Goal: Task Accomplishment & Management: Manage account settings

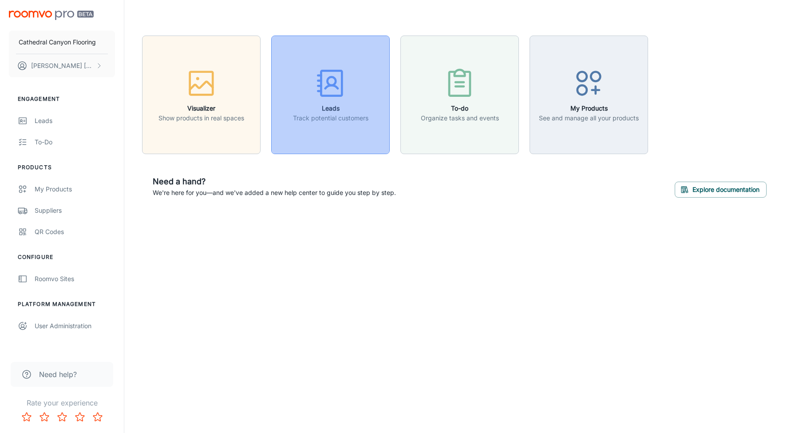
click at [330, 87] on icon "button" at bounding box center [330, 83] width 33 height 33
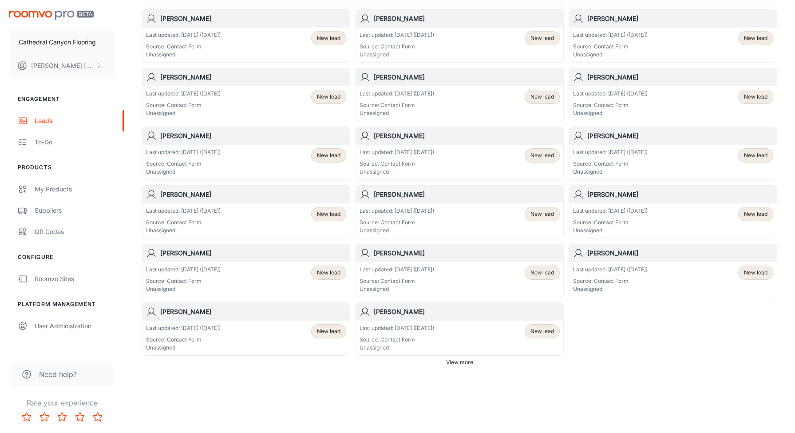
scroll to position [417, 0]
click at [456, 363] on span "View more" at bounding box center [459, 362] width 27 height 8
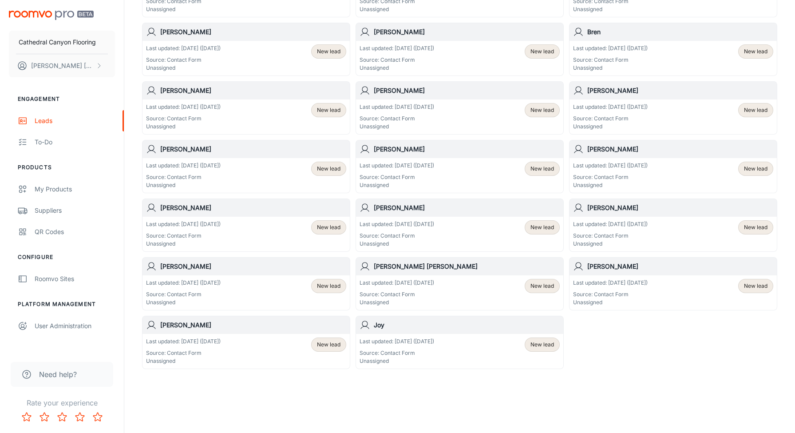
scroll to position [873, 0]
click at [321, 227] on span "New lead" at bounding box center [329, 227] width 24 height 8
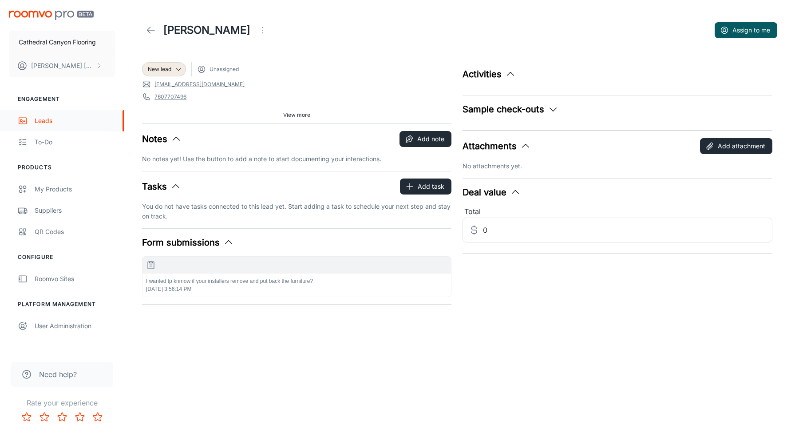
click at [38, 122] on div "Leads" at bounding box center [75, 121] width 80 height 10
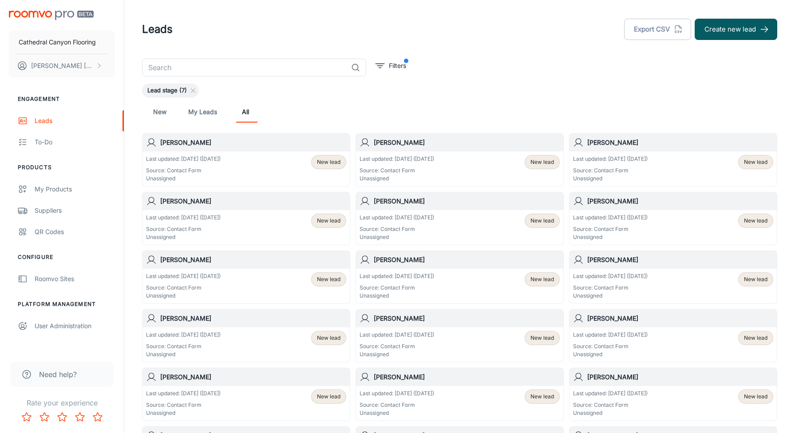
click at [325, 163] on span "New lead" at bounding box center [329, 162] width 24 height 8
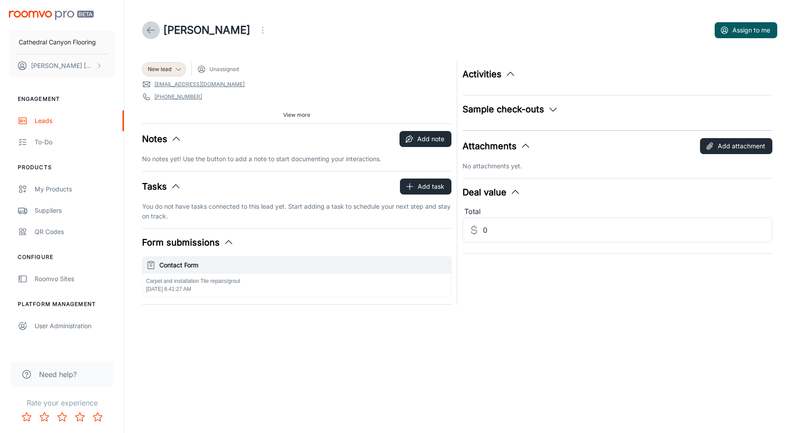
click at [151, 32] on icon at bounding box center [151, 30] width 11 height 11
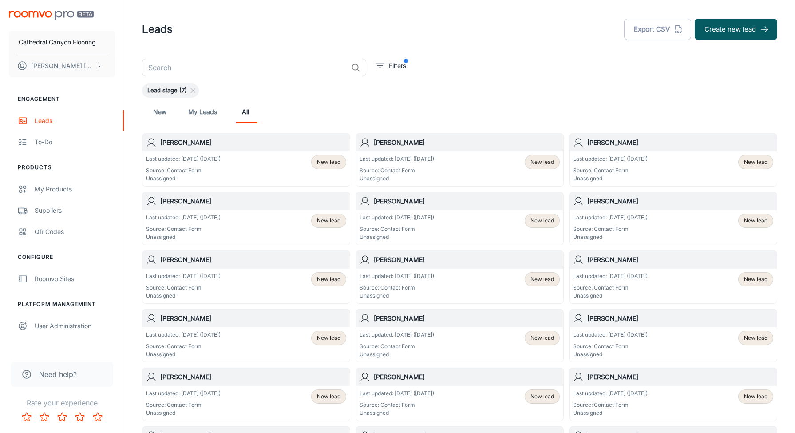
click at [753, 163] on span "New lead" at bounding box center [756, 162] width 24 height 8
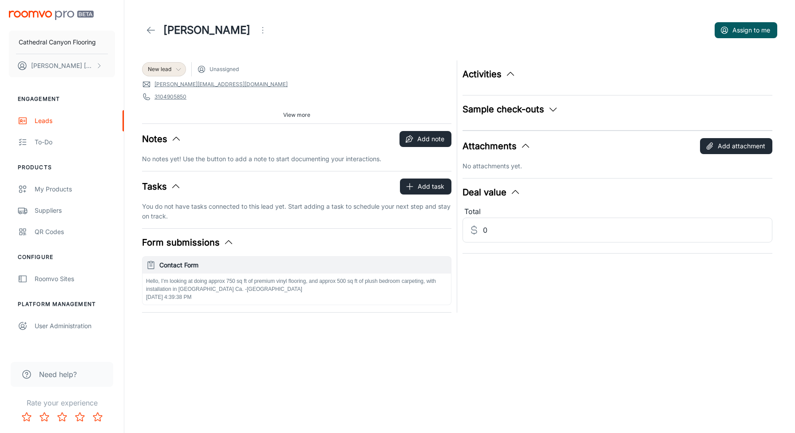
click at [175, 71] on icon at bounding box center [178, 69] width 7 height 7
click at [321, 42] on div at bounding box center [397, 216] width 795 height 433
click at [175, 68] on icon at bounding box center [178, 69] width 7 height 7
click at [150, 69] on div at bounding box center [397, 216] width 795 height 433
click at [150, 69] on span "New lead" at bounding box center [160, 69] width 24 height 8
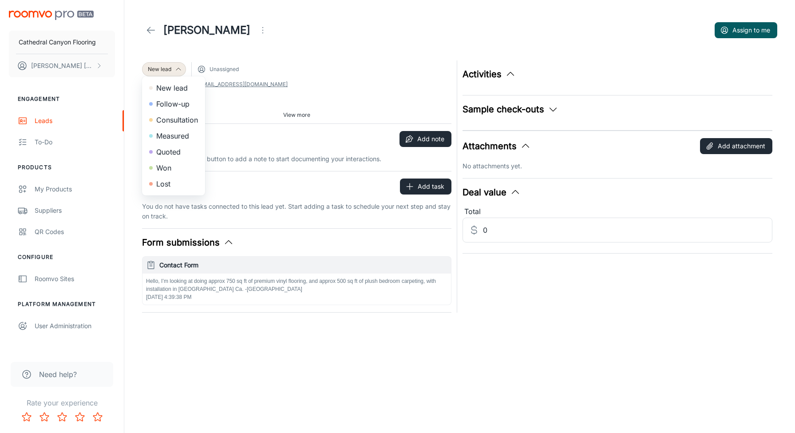
click at [150, 69] on div at bounding box center [397, 216] width 795 height 433
click at [40, 120] on div "Leads" at bounding box center [75, 121] width 80 height 10
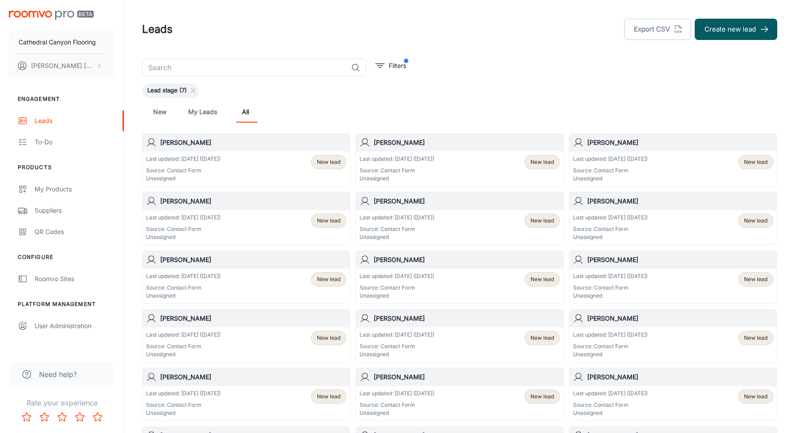
click at [614, 222] on div "Last updated: [DATE] ([DATE]) Source: Contact Form Unassigned" at bounding box center [610, 228] width 75 height 28
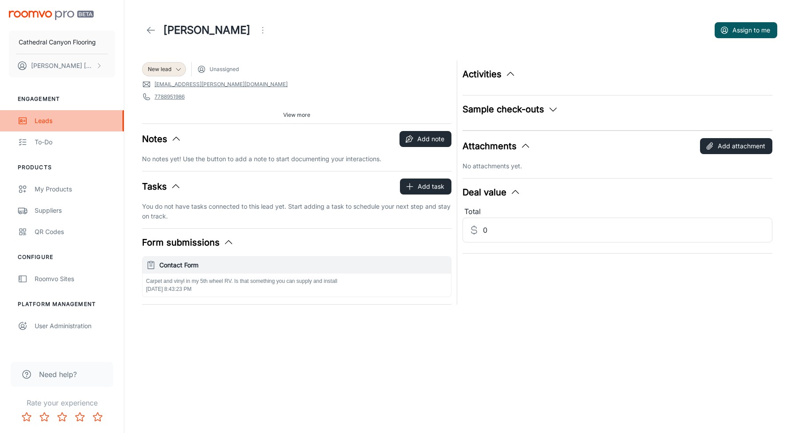
click at [41, 122] on div "Leads" at bounding box center [75, 121] width 80 height 10
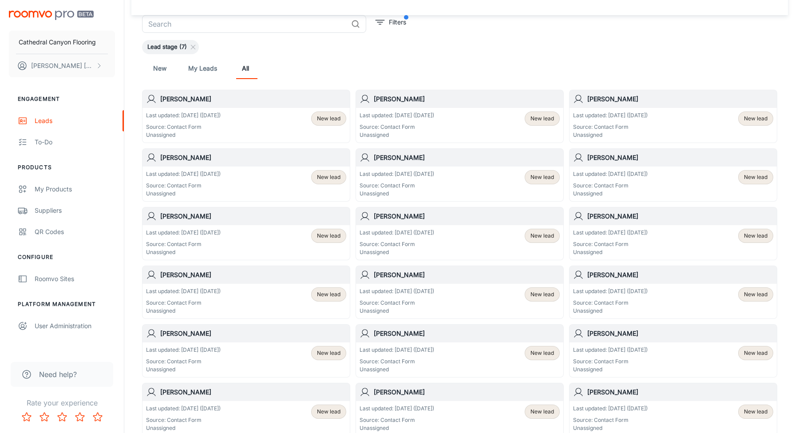
scroll to position [50, 0]
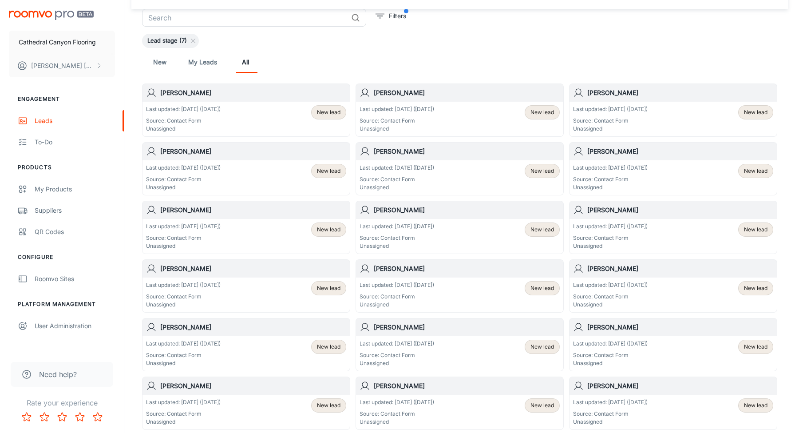
click at [221, 288] on p "Last updated: [DATE] ([DATE])" at bounding box center [183, 285] width 75 height 8
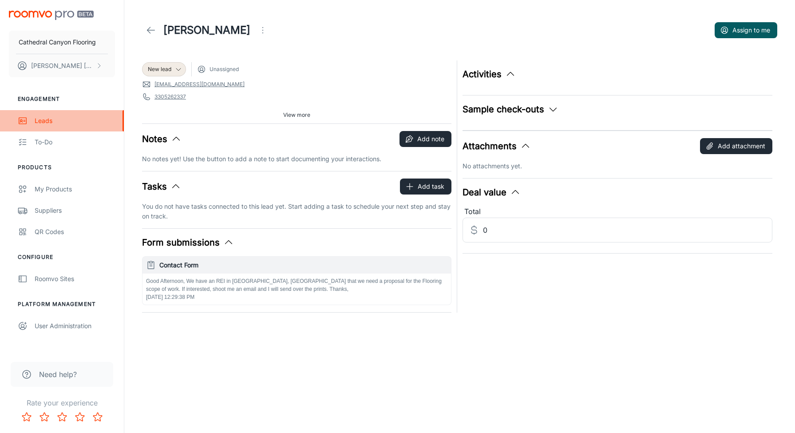
click at [36, 120] on div "Leads" at bounding box center [75, 121] width 80 height 10
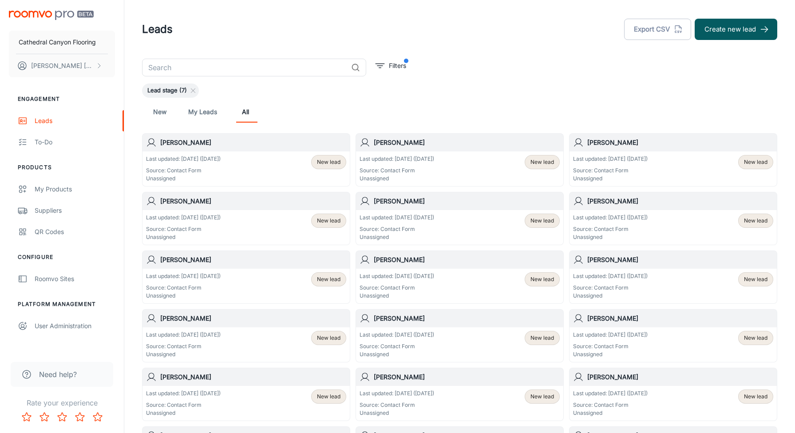
click at [397, 343] on p "Source: Contact Form" at bounding box center [397, 346] width 75 height 8
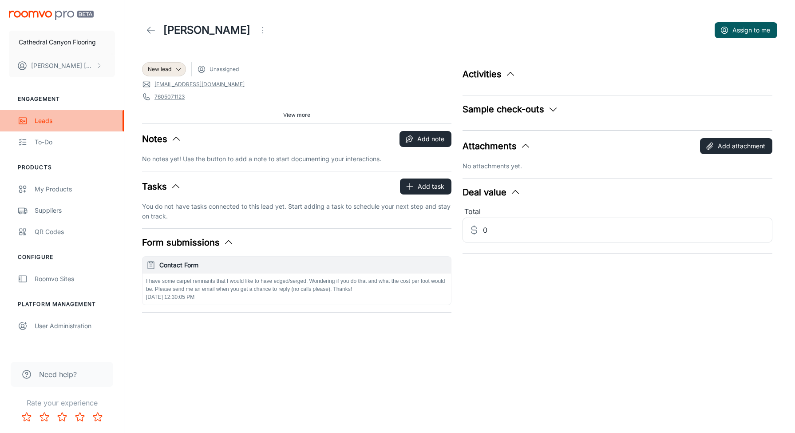
click at [36, 120] on div "Leads" at bounding box center [75, 121] width 80 height 10
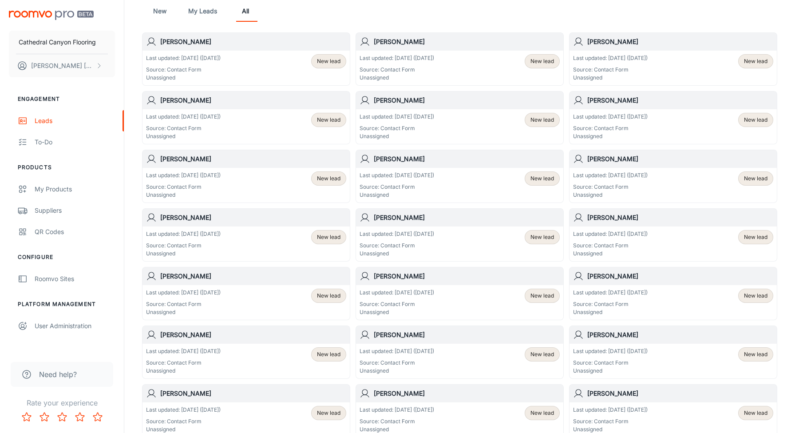
scroll to position [118, 0]
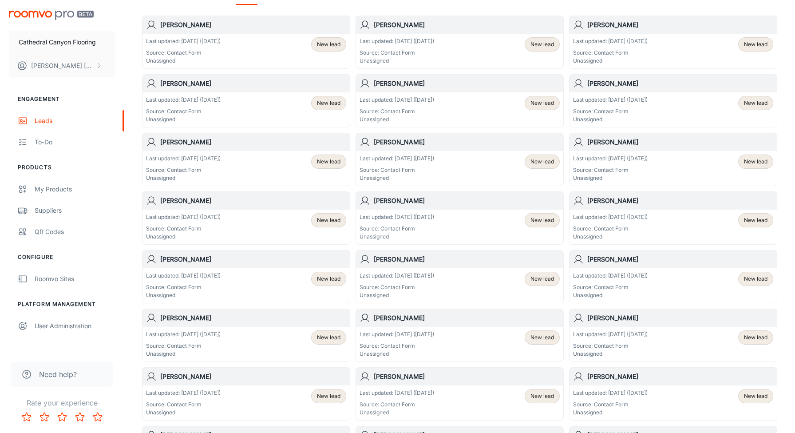
click at [396, 263] on h6 "[PERSON_NAME]" at bounding box center [467, 259] width 186 height 10
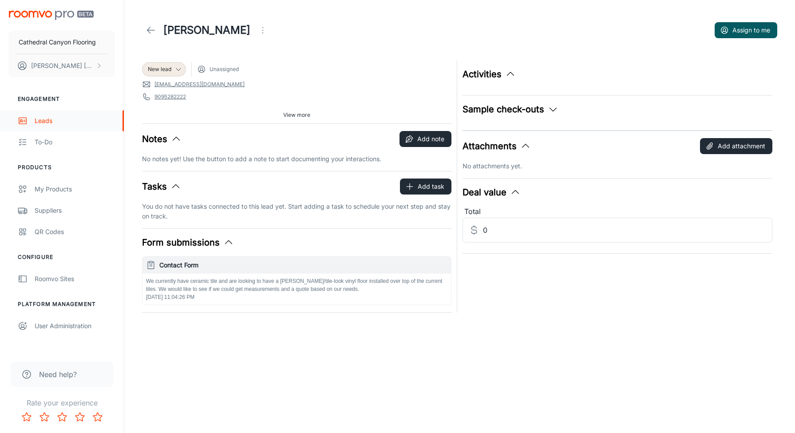
click at [40, 122] on div "Leads" at bounding box center [75, 121] width 80 height 10
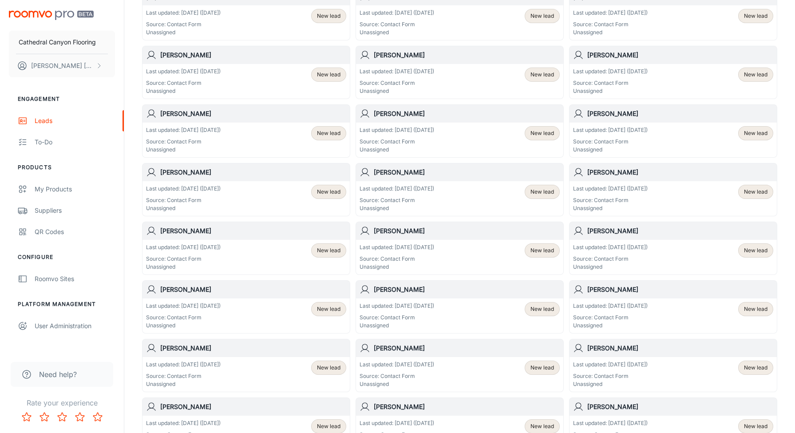
scroll to position [162, 0]
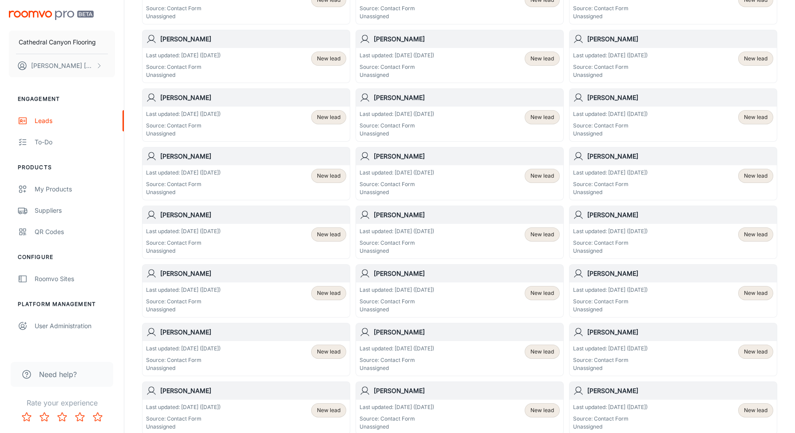
click at [190, 292] on p "Last updated: [DATE] ([DATE])" at bounding box center [183, 290] width 75 height 8
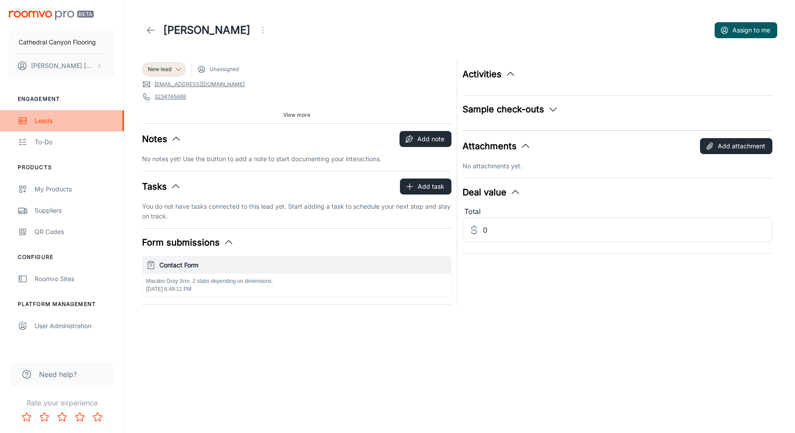
click at [36, 122] on div "Leads" at bounding box center [75, 121] width 80 height 10
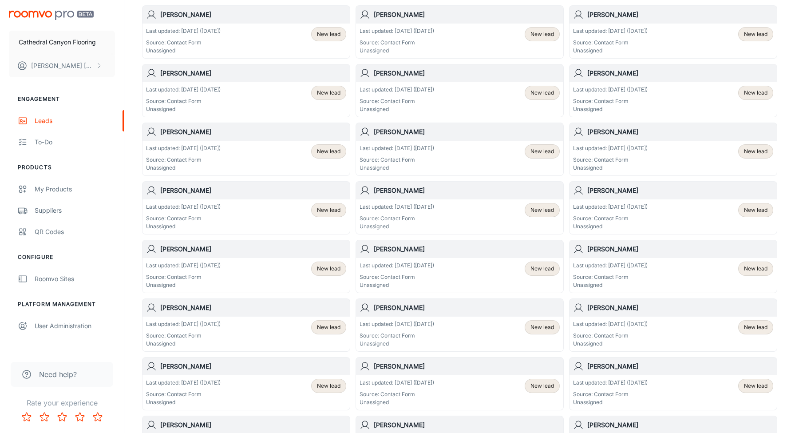
scroll to position [246, 0]
click at [188, 190] on h6 "[PERSON_NAME]" at bounding box center [253, 190] width 186 height 10
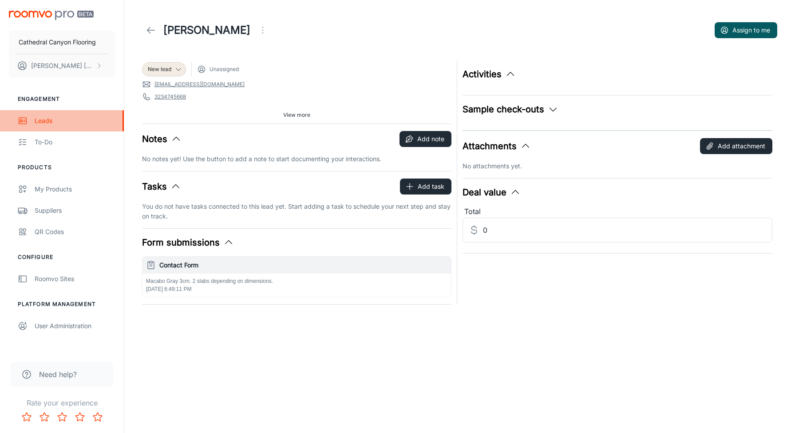
click at [41, 119] on div "Leads" at bounding box center [75, 121] width 80 height 10
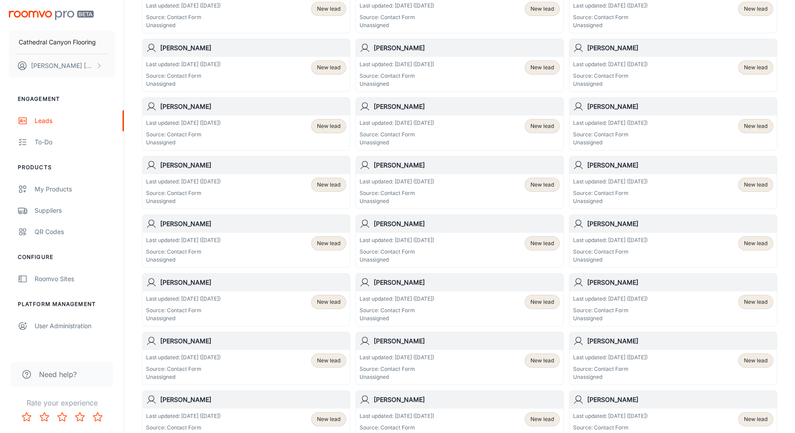
scroll to position [273, 0]
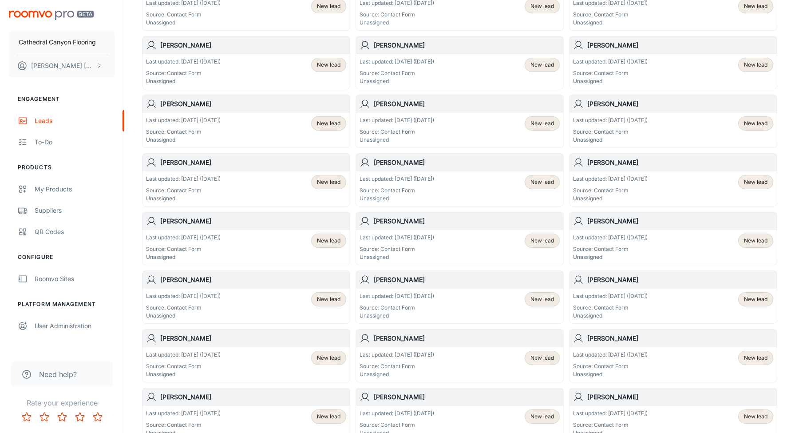
click at [202, 238] on p "Last updated: [DATE] ([DATE])" at bounding box center [183, 238] width 75 height 8
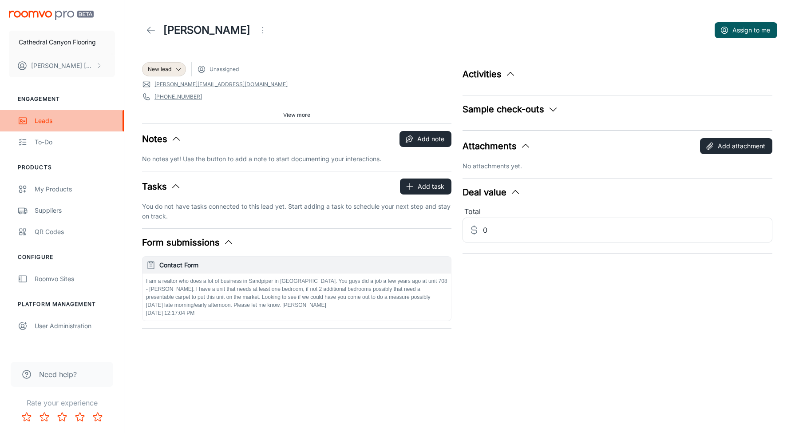
click at [40, 121] on div "Leads" at bounding box center [75, 121] width 80 height 10
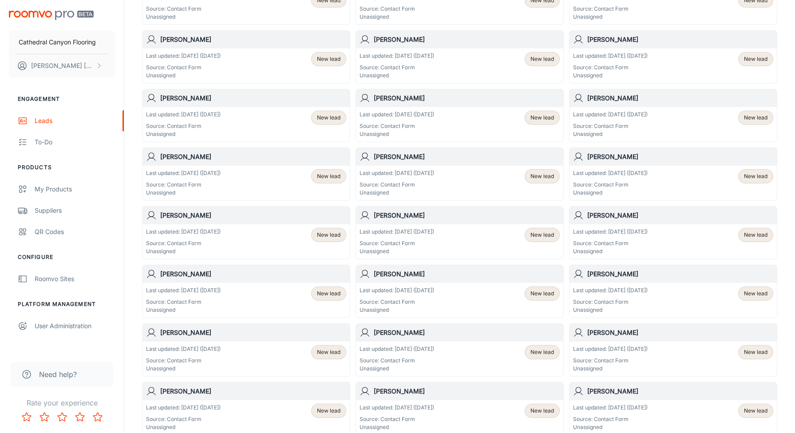
scroll to position [234, 0]
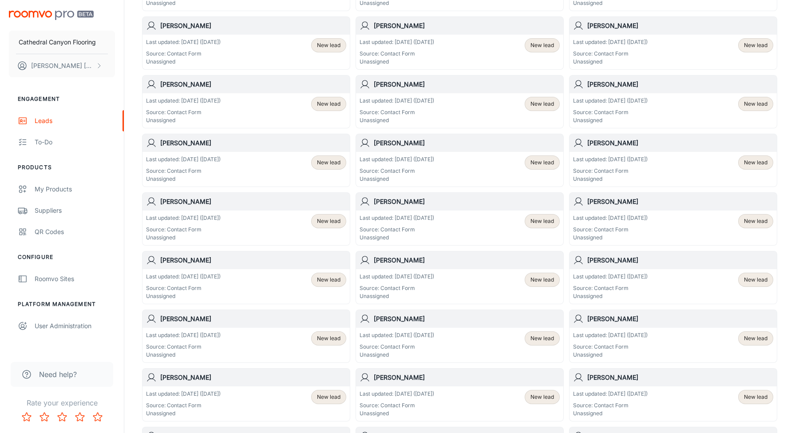
click at [403, 276] on p "Last updated: [DATE] ([DATE])" at bounding box center [397, 277] width 75 height 8
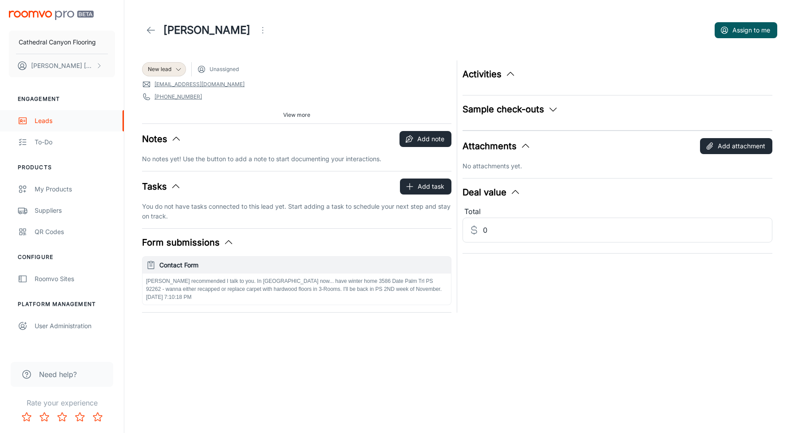
click at [42, 121] on div "Leads" at bounding box center [75, 121] width 80 height 10
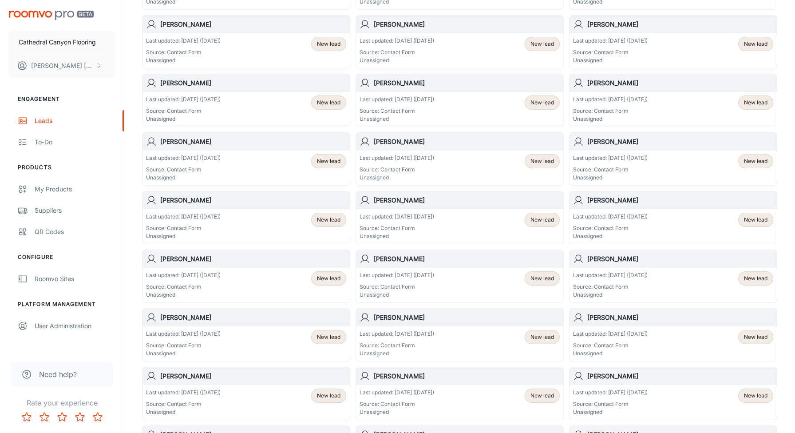
scroll to position [312, 0]
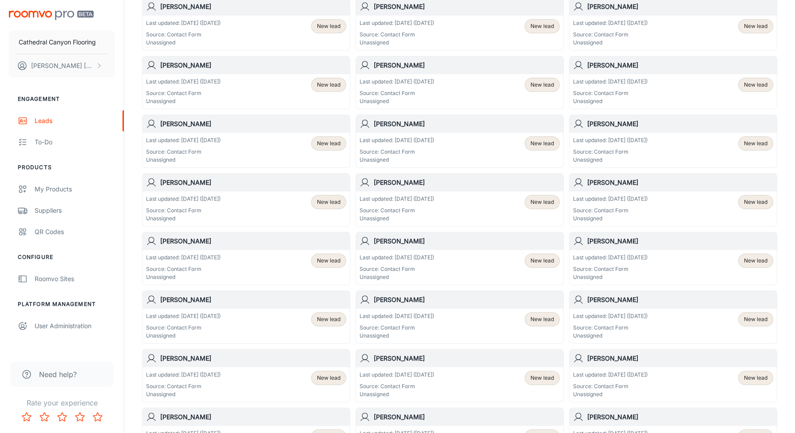
click at [389, 252] on div "Last updated: [DATE] ([DATE]) Source: Contact Form Unassigned New lead" at bounding box center [459, 267] width 207 height 35
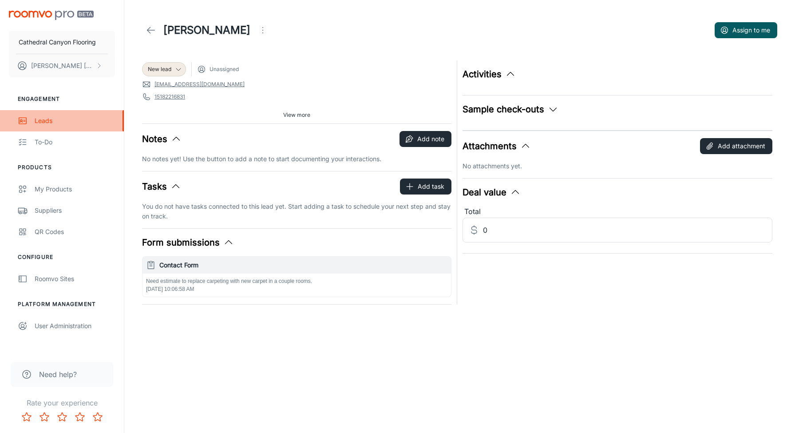
click at [48, 122] on div "Leads" at bounding box center [75, 121] width 80 height 10
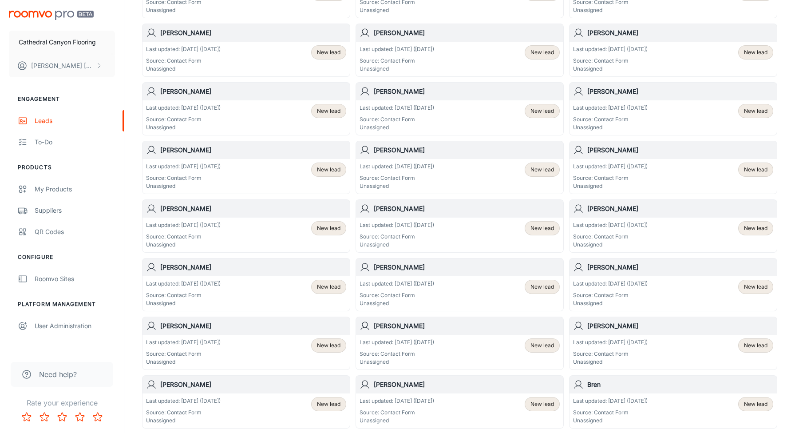
scroll to position [521, 0]
click at [603, 272] on div "[PERSON_NAME]" at bounding box center [673, 267] width 207 height 18
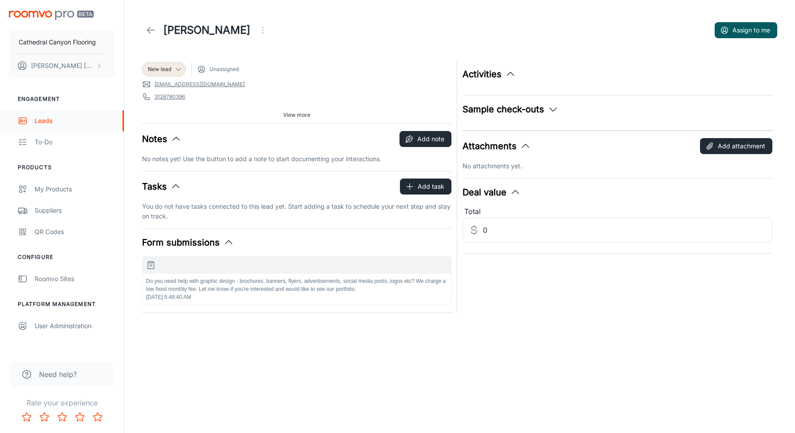
click at [43, 122] on div "Leads" at bounding box center [75, 121] width 80 height 10
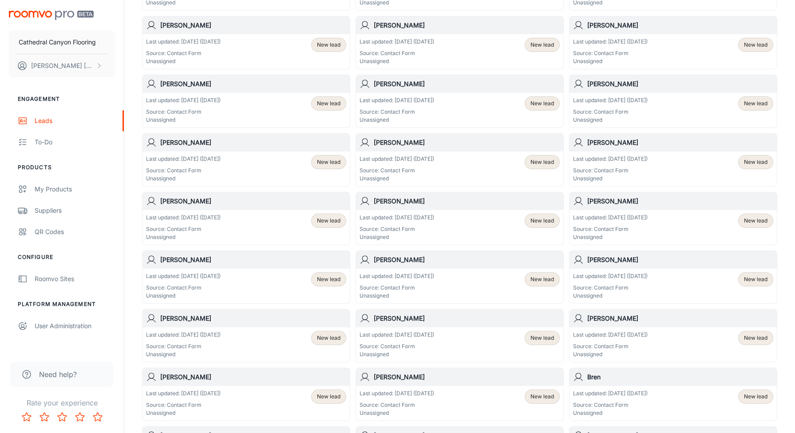
scroll to position [530, 0]
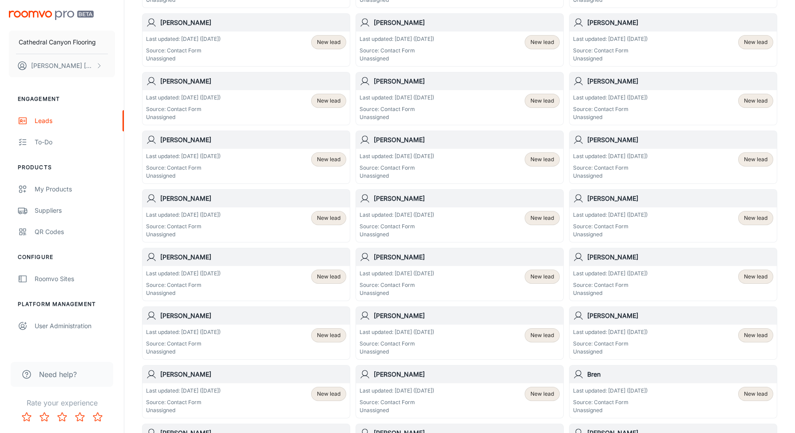
click at [597, 317] on h6 "[PERSON_NAME]" at bounding box center [681, 316] width 186 height 10
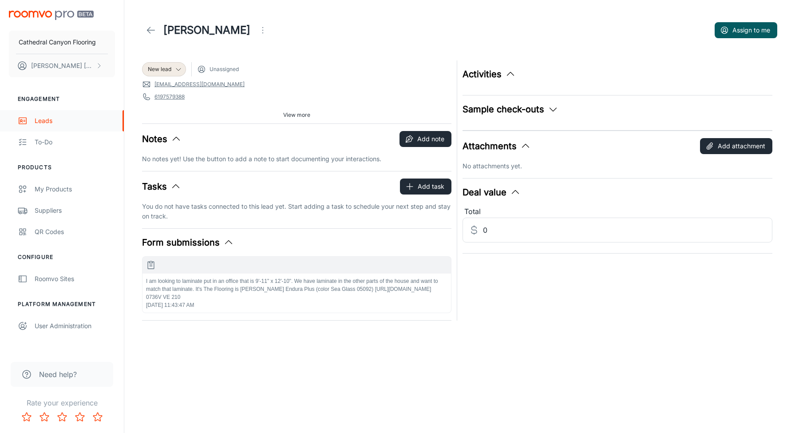
click at [35, 121] on div "Leads" at bounding box center [75, 121] width 80 height 10
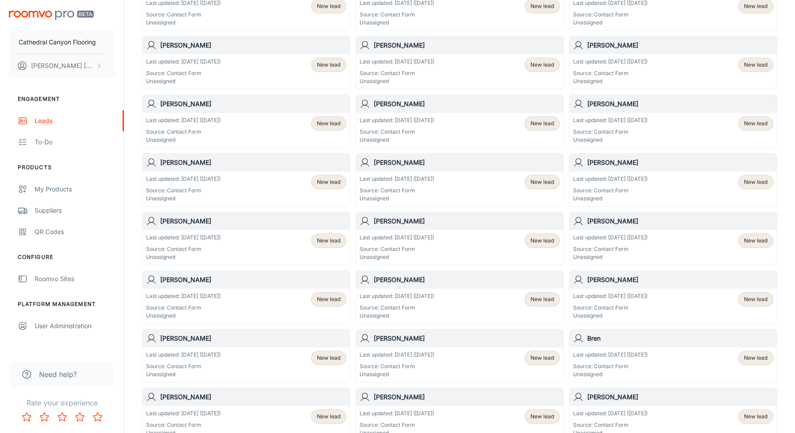
scroll to position [569, 0]
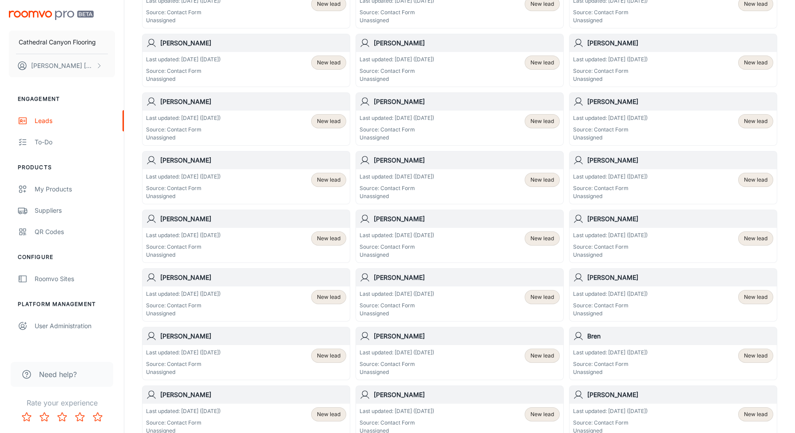
click at [199, 291] on p "Last updated: [DATE] ([DATE])" at bounding box center [183, 294] width 75 height 8
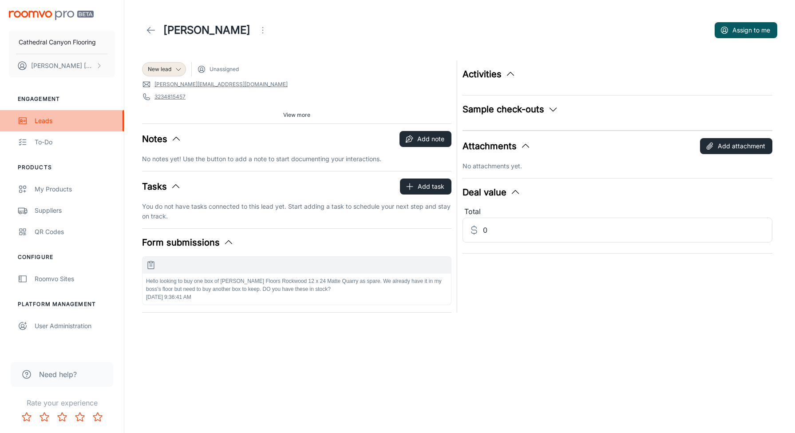
click at [36, 122] on div "Leads" at bounding box center [75, 121] width 80 height 10
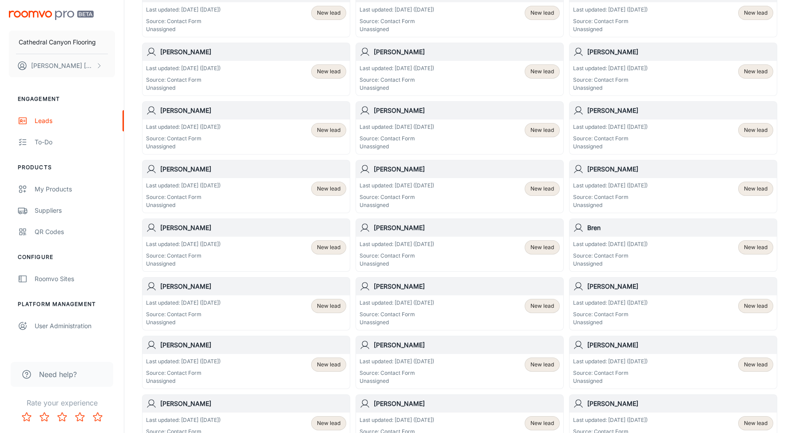
scroll to position [701, 0]
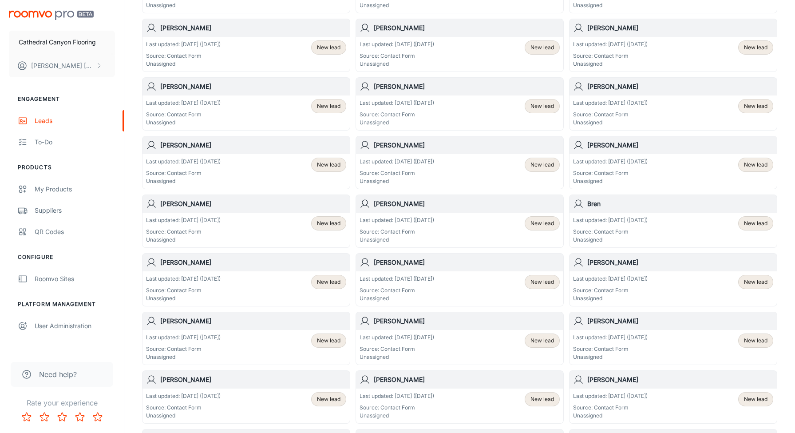
click at [203, 220] on p "Last updated: [DATE] ([DATE])" at bounding box center [183, 220] width 75 height 8
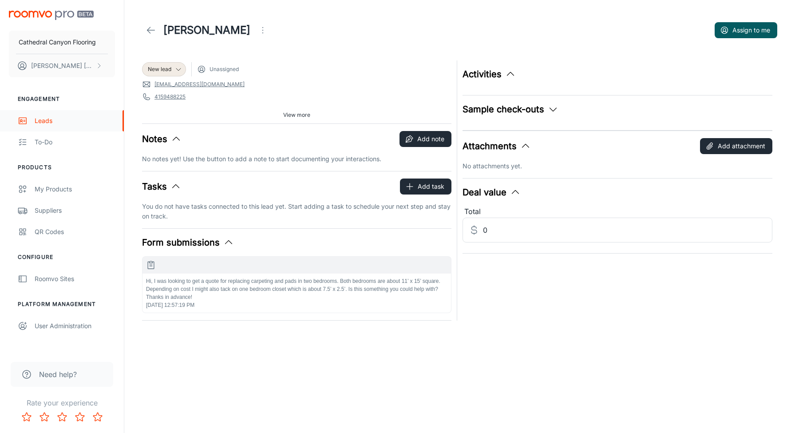
click at [37, 122] on div "Leads" at bounding box center [75, 121] width 80 height 10
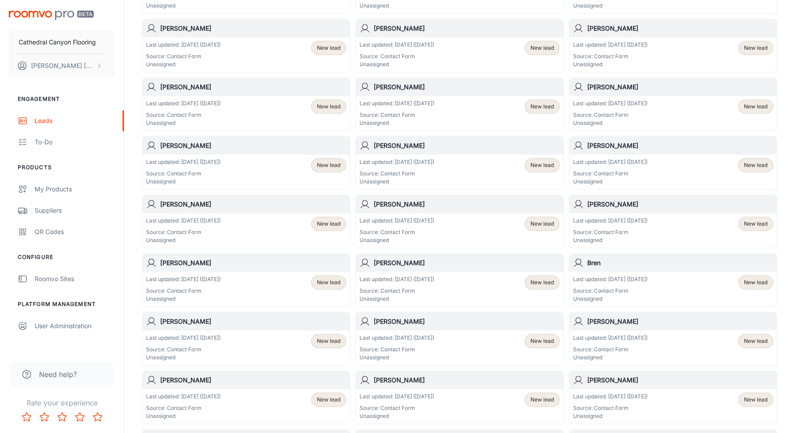
scroll to position [648, 0]
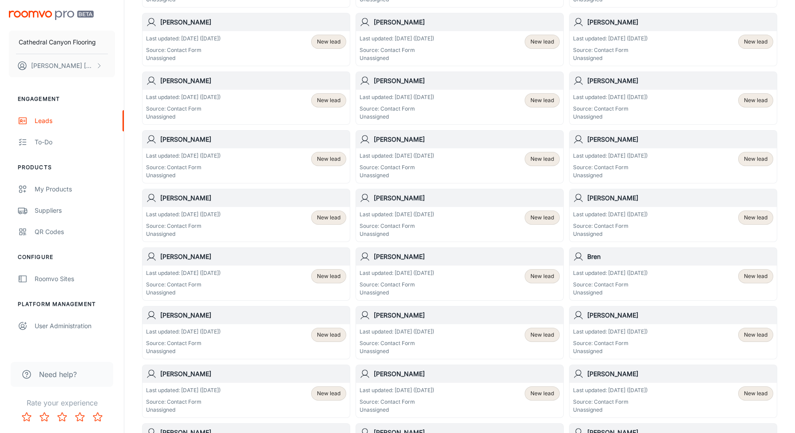
click at [401, 321] on div "[PERSON_NAME]" at bounding box center [459, 315] width 207 height 18
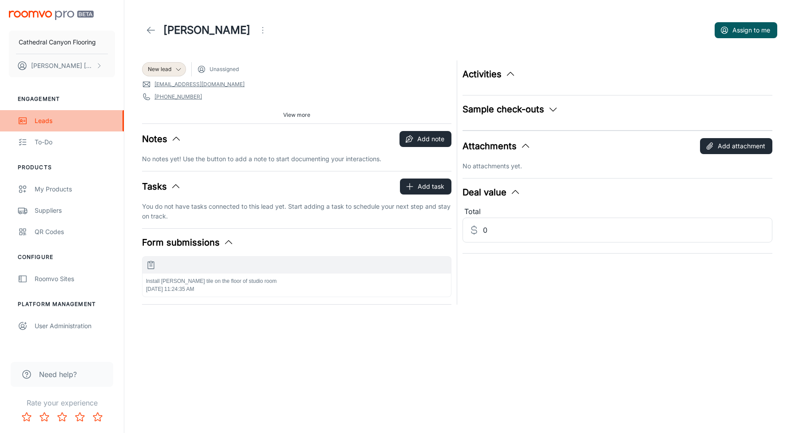
click at [41, 123] on div "Leads" at bounding box center [75, 121] width 80 height 10
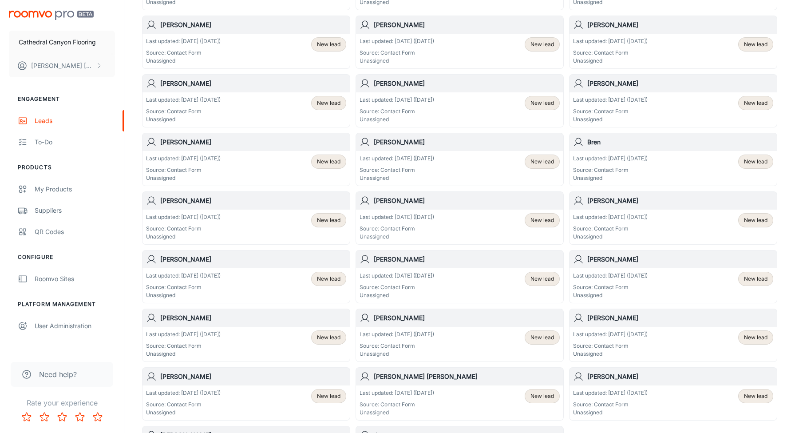
scroll to position [768, 0]
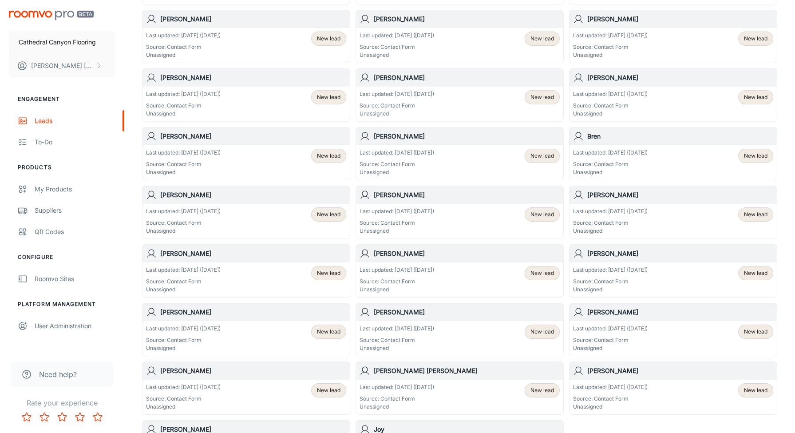
click at [187, 262] on div "[PERSON_NAME]" at bounding box center [246, 254] width 207 height 18
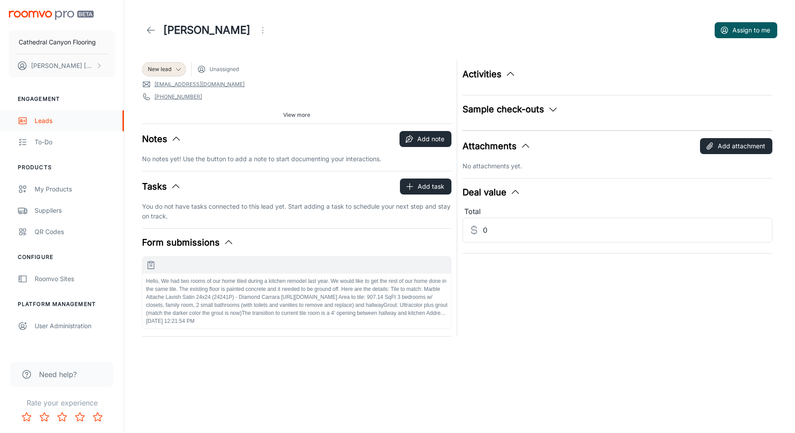
click at [39, 121] on div "Leads" at bounding box center [75, 121] width 80 height 10
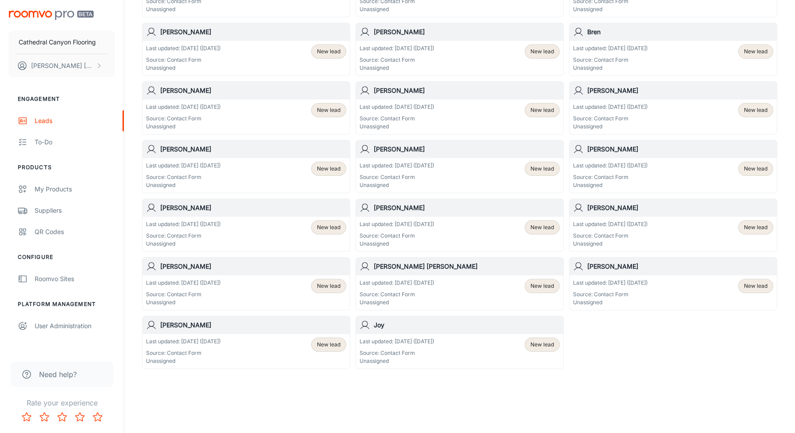
scroll to position [873, 0]
click at [200, 226] on p "Last updated: [DATE] ([DATE])" at bounding box center [183, 224] width 75 height 8
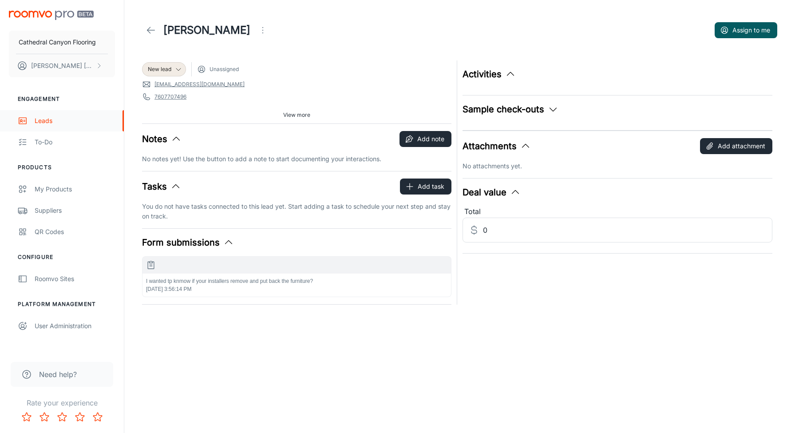
click at [47, 121] on div "Leads" at bounding box center [75, 121] width 80 height 10
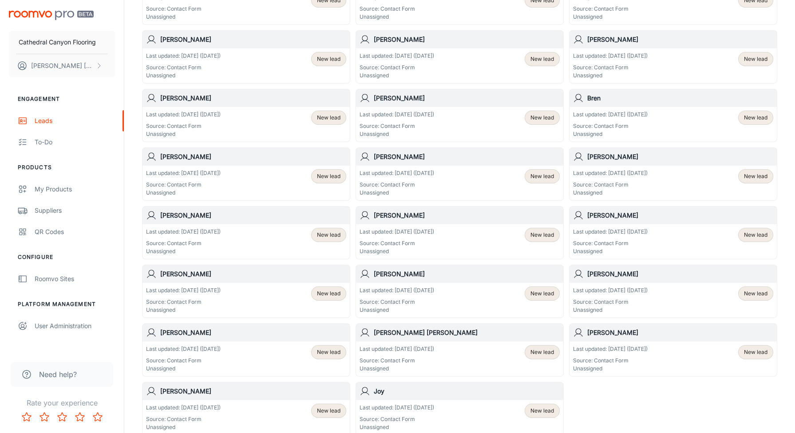
scroll to position [818, 0]
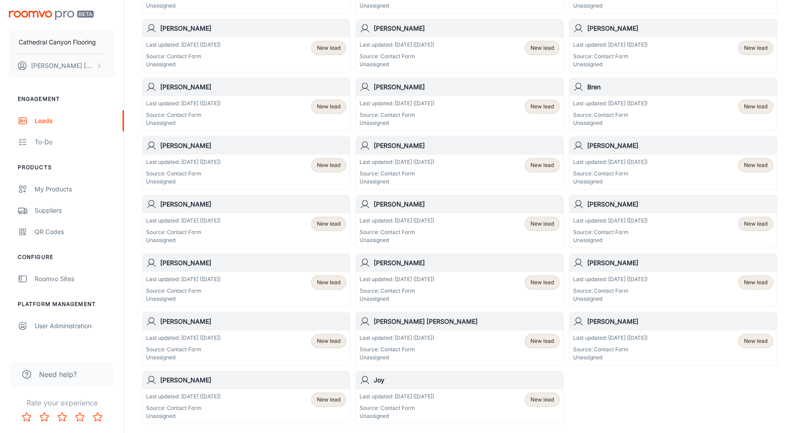
click at [407, 279] on p "Last updated: [DATE] ([DATE])" at bounding box center [397, 279] width 75 height 8
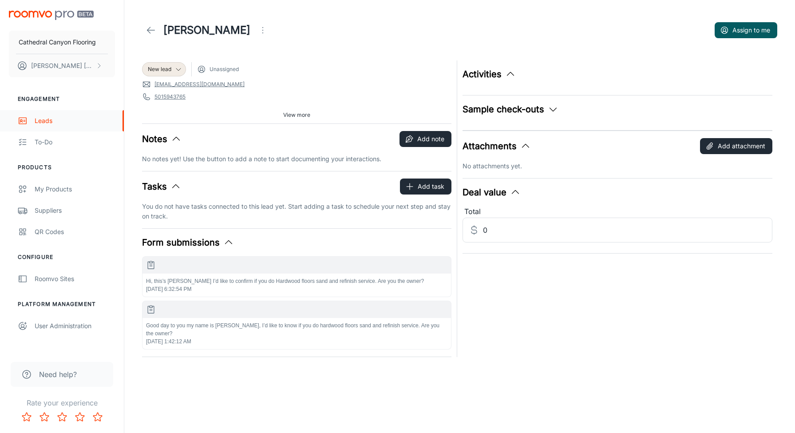
click at [42, 122] on div "Leads" at bounding box center [75, 121] width 80 height 10
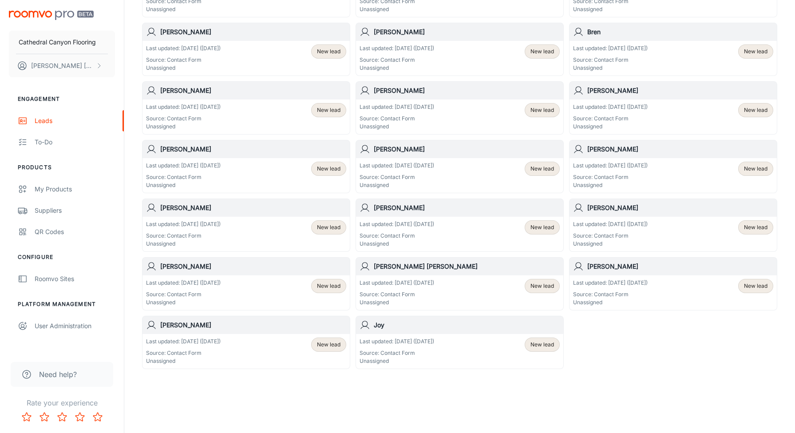
scroll to position [873, 0]
click at [193, 285] on p "Last updated: [DATE] ([DATE])" at bounding box center [183, 283] width 75 height 8
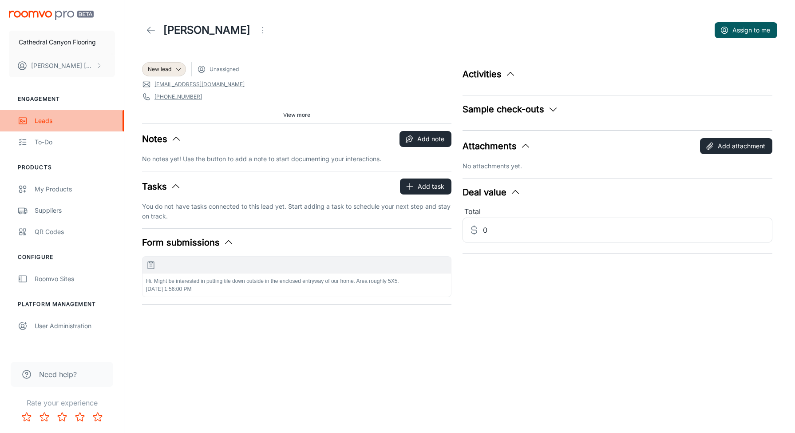
click at [40, 122] on div "Leads" at bounding box center [75, 121] width 80 height 10
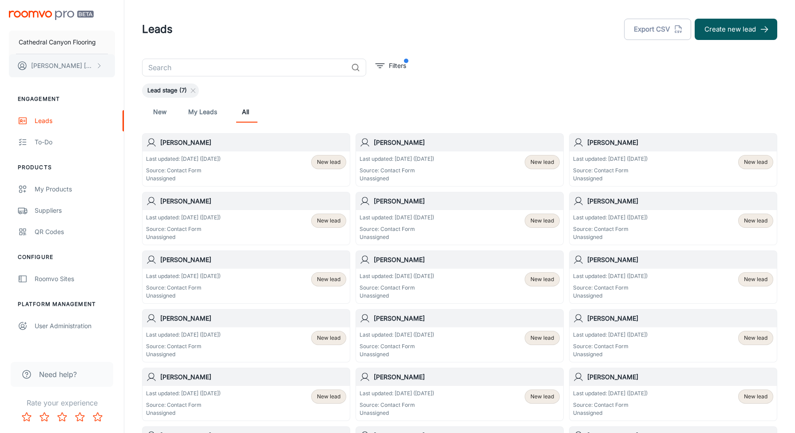
click at [100, 66] on icon "scrollable content" at bounding box center [98, 65] width 7 height 7
click at [100, 66] on div at bounding box center [397, 216] width 795 height 433
click at [84, 43] on p "Cathedral Canyon Flooring" at bounding box center [57, 42] width 77 height 10
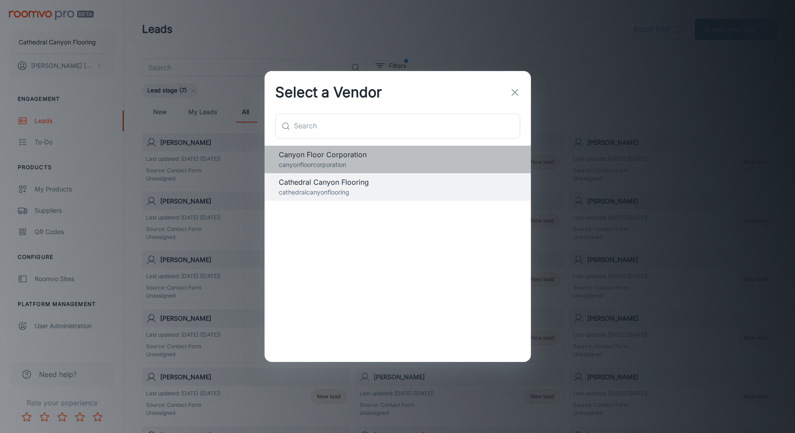
click at [321, 157] on span "Canyon Floor Corporation" at bounding box center [398, 154] width 238 height 11
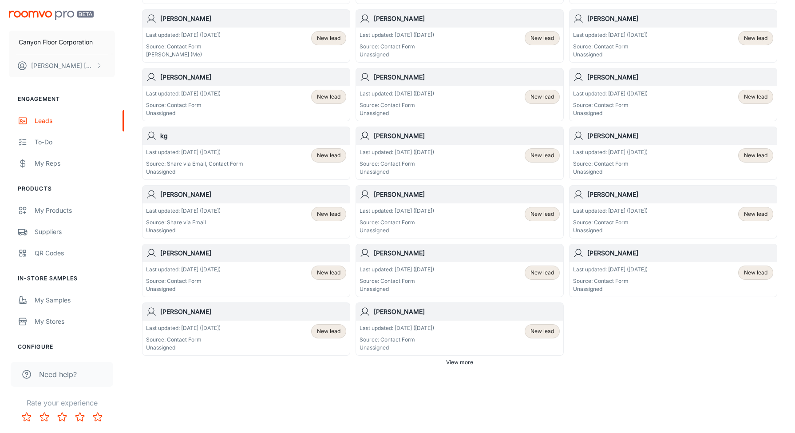
scroll to position [417, 0]
click at [457, 363] on span "View more" at bounding box center [459, 362] width 27 height 8
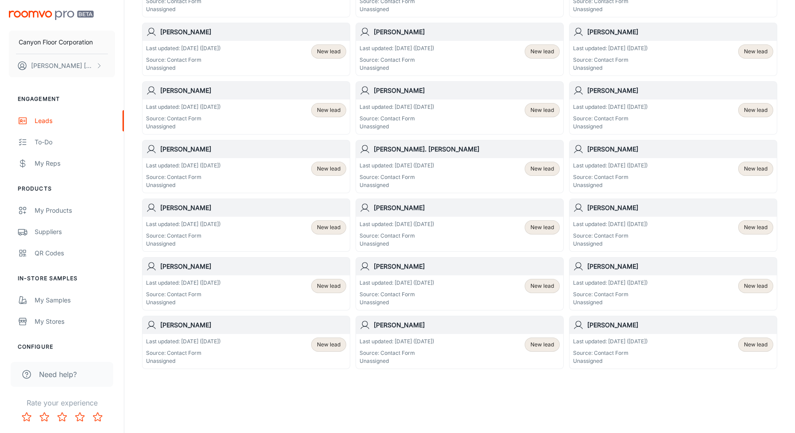
scroll to position [697, 0]
click at [623, 339] on p "Last updated: [DATE] ([DATE])" at bounding box center [610, 342] width 75 height 8
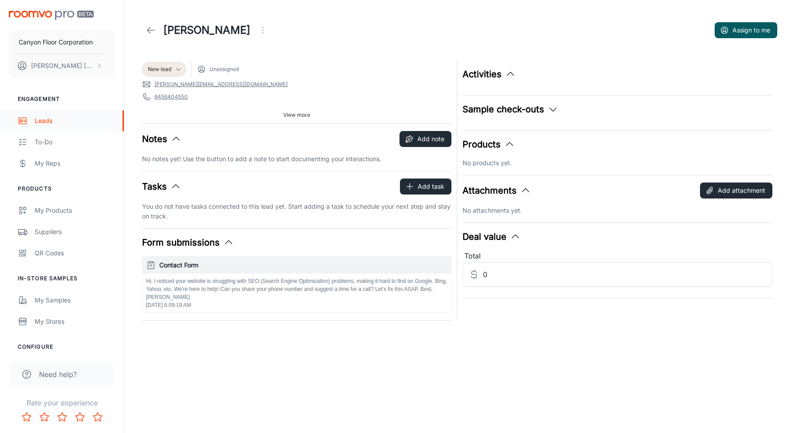
click at [40, 123] on div "Leads" at bounding box center [75, 121] width 80 height 10
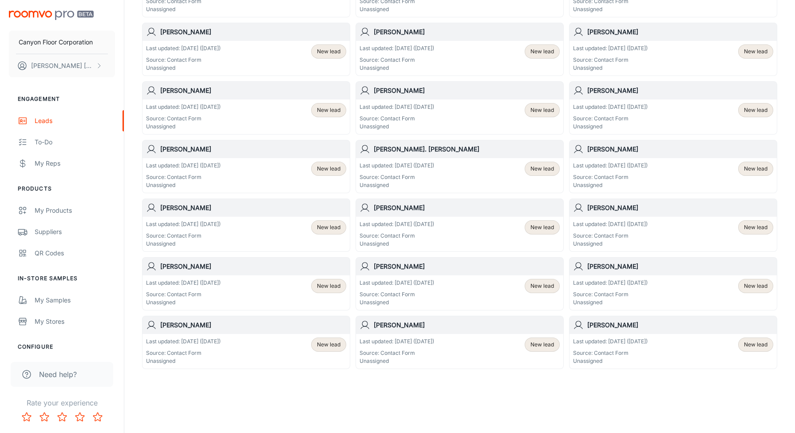
scroll to position [697, 0]
click at [179, 326] on h6 "[PERSON_NAME]" at bounding box center [253, 325] width 186 height 10
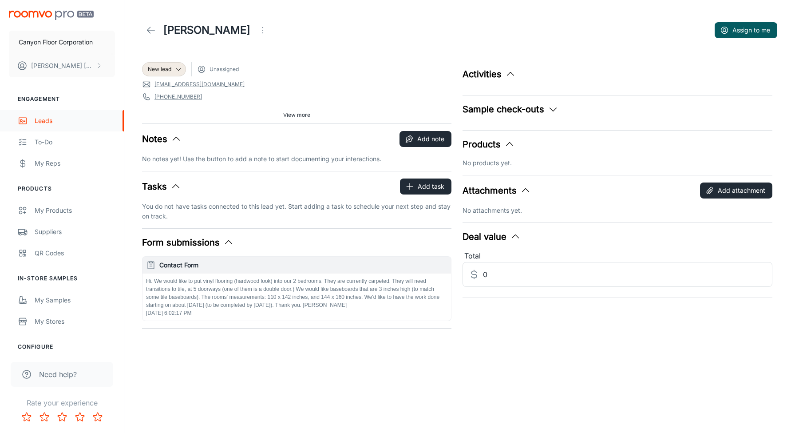
click at [41, 120] on div "Leads" at bounding box center [75, 121] width 80 height 10
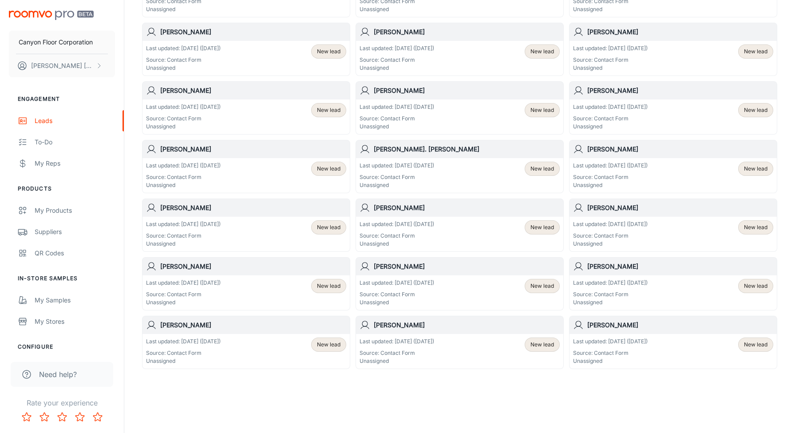
scroll to position [697, 0]
click at [201, 282] on p "Last updated: [DATE] ([DATE])" at bounding box center [183, 283] width 75 height 8
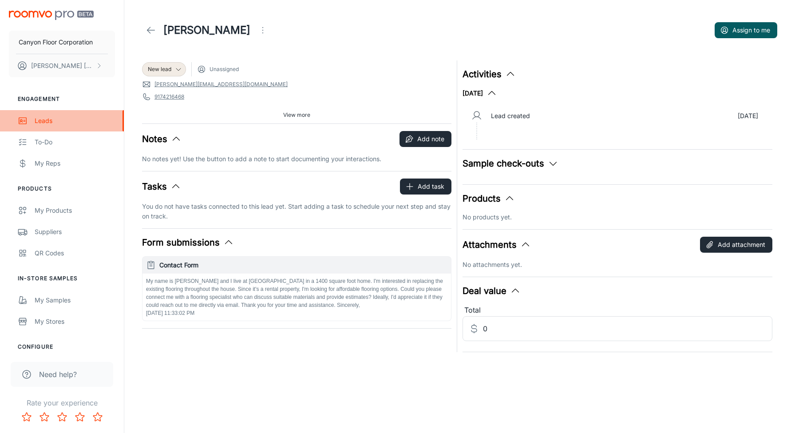
click at [41, 120] on div "Leads" at bounding box center [75, 121] width 80 height 10
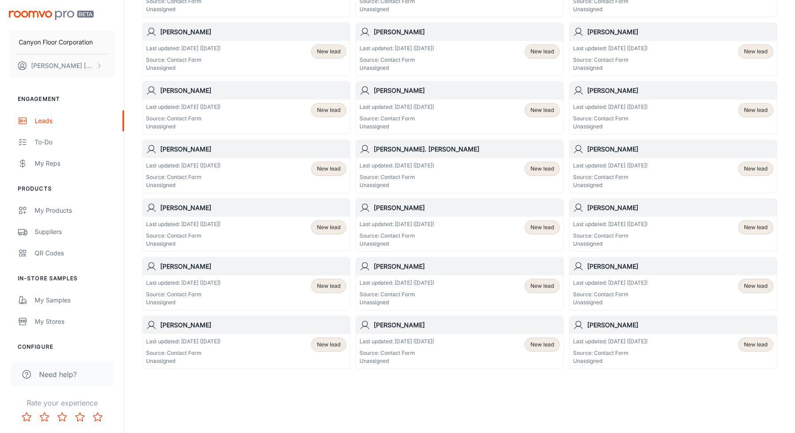
scroll to position [697, 0]
click at [407, 268] on h6 "[PERSON_NAME]" at bounding box center [467, 267] width 186 height 10
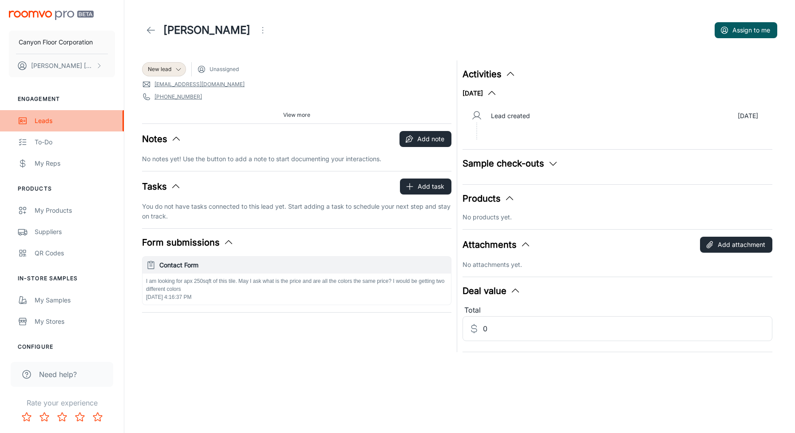
click at [48, 123] on div "Leads" at bounding box center [75, 121] width 80 height 10
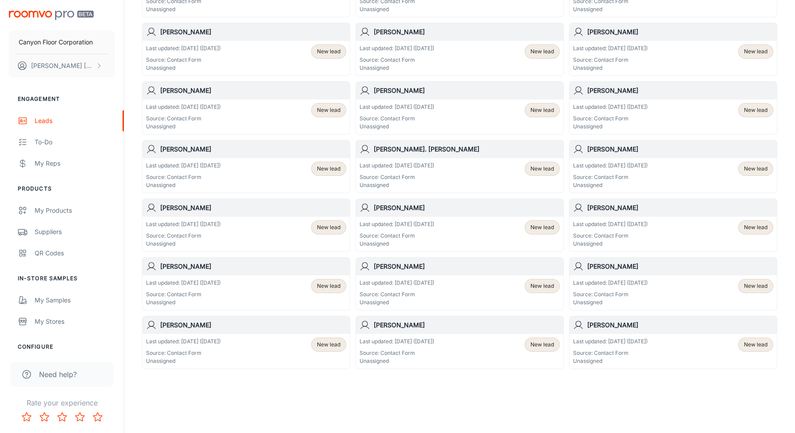
scroll to position [697, 0]
click at [408, 268] on h6 "[PERSON_NAME]" at bounding box center [467, 267] width 186 height 10
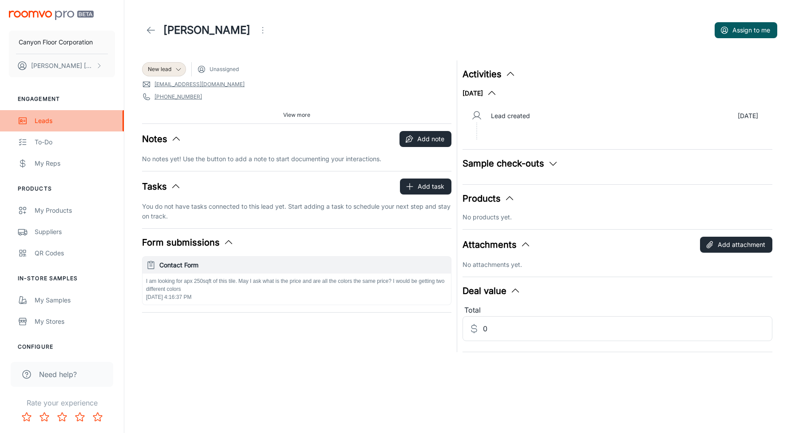
click at [35, 122] on div "Leads" at bounding box center [75, 121] width 80 height 10
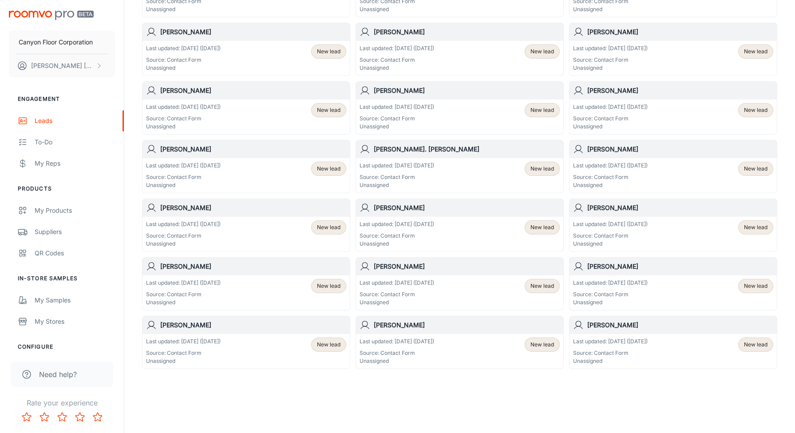
scroll to position [697, 0]
click at [604, 266] on h6 "[PERSON_NAME]" at bounding box center [681, 267] width 186 height 10
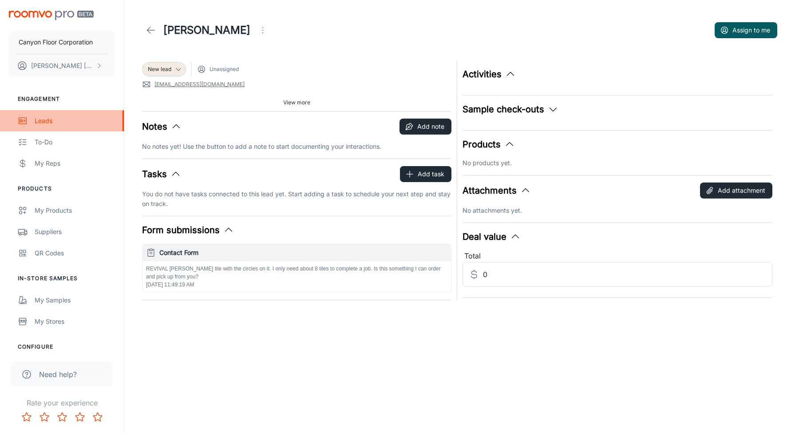
click at [40, 121] on div "Leads" at bounding box center [75, 121] width 80 height 10
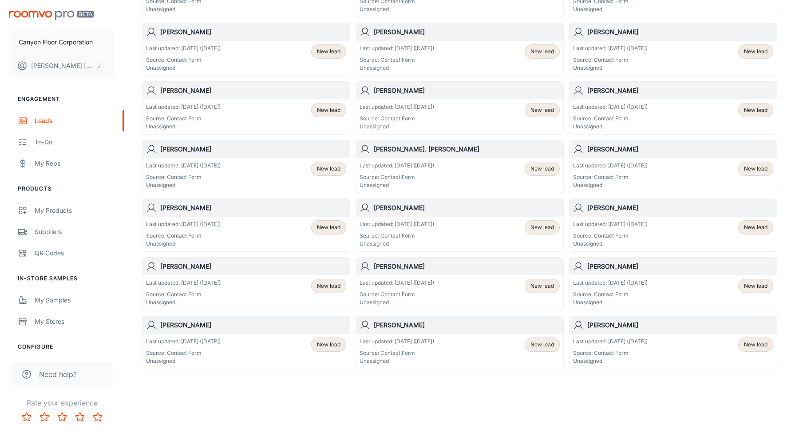
scroll to position [697, 0]
click at [200, 174] on p "Source: Contact Form" at bounding box center [183, 177] width 75 height 8
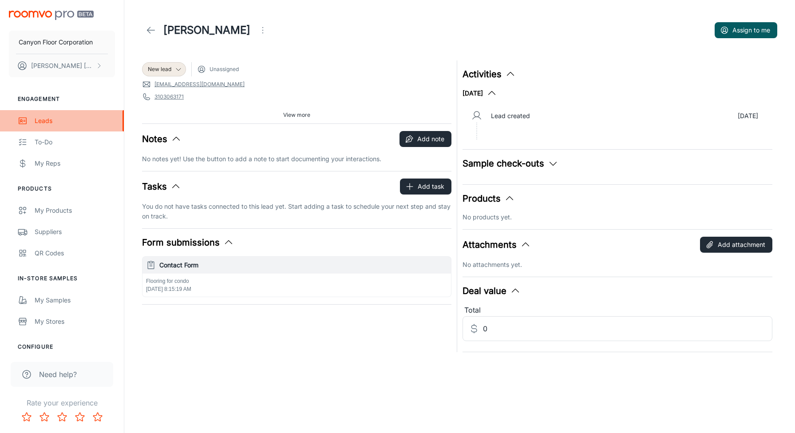
click at [50, 123] on div "Leads" at bounding box center [75, 121] width 80 height 10
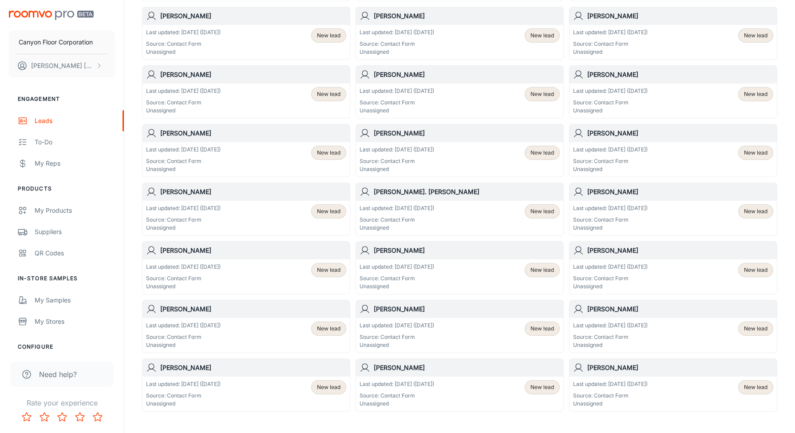
scroll to position [655, 0]
click at [606, 155] on div "Last updated: [DATE] ([DATE]) Source: Contact Form Unassigned" at bounding box center [610, 159] width 75 height 28
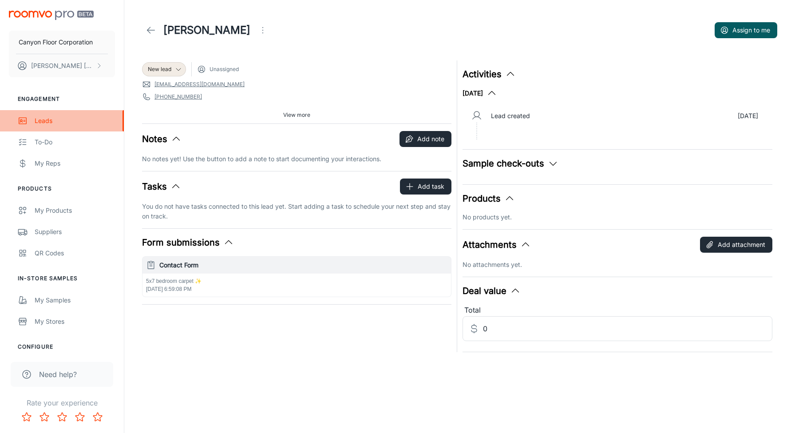
click at [42, 121] on div "Leads" at bounding box center [75, 121] width 80 height 10
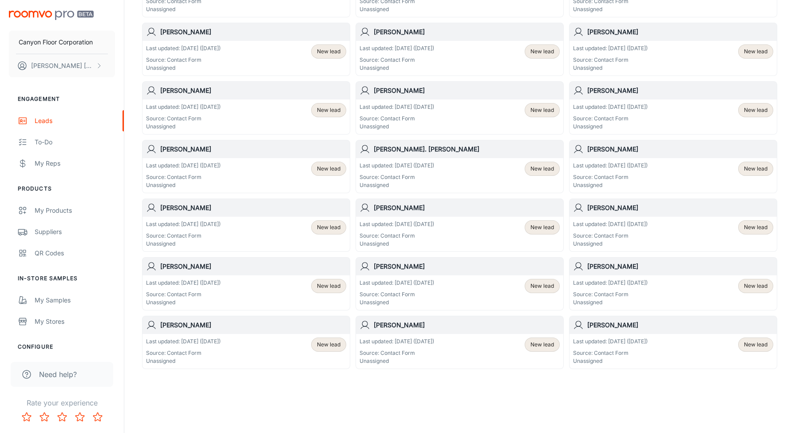
scroll to position [697, 0]
click at [194, 170] on div "Last updated: [DATE] ([DATE]) Source: Contact Form Unassigned" at bounding box center [183, 176] width 75 height 28
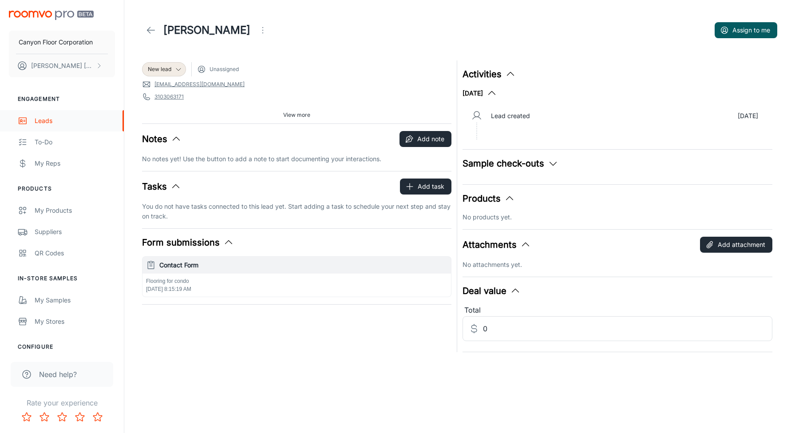
click at [40, 119] on div "Leads" at bounding box center [75, 121] width 80 height 10
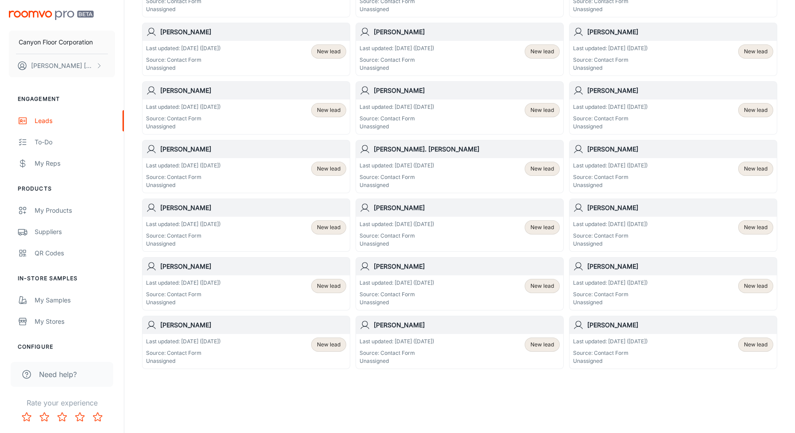
scroll to position [697, 0]
click at [615, 114] on div "Last updated: [DATE] ([DATE]) Source: Contact Form Unassigned" at bounding box center [610, 117] width 75 height 28
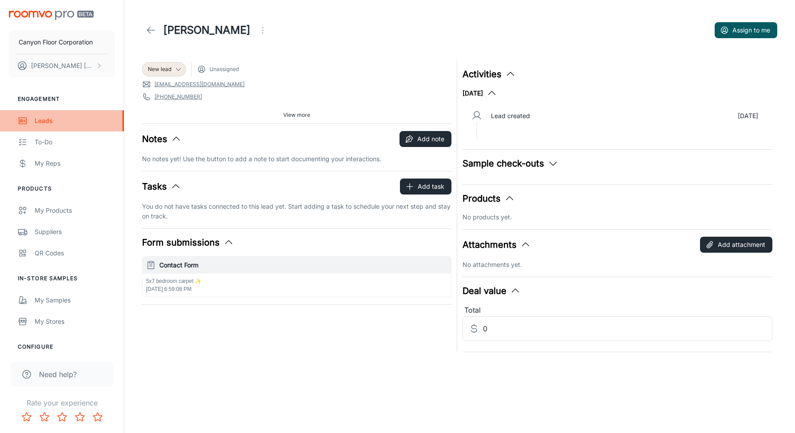
click at [40, 120] on div "Leads" at bounding box center [75, 121] width 80 height 10
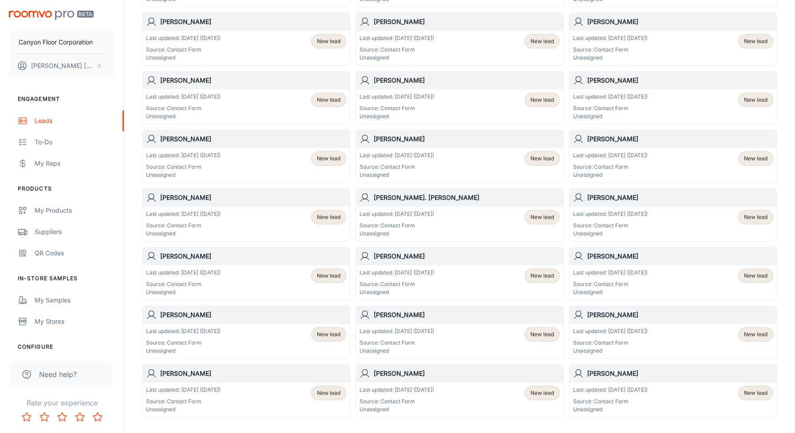
scroll to position [638, 0]
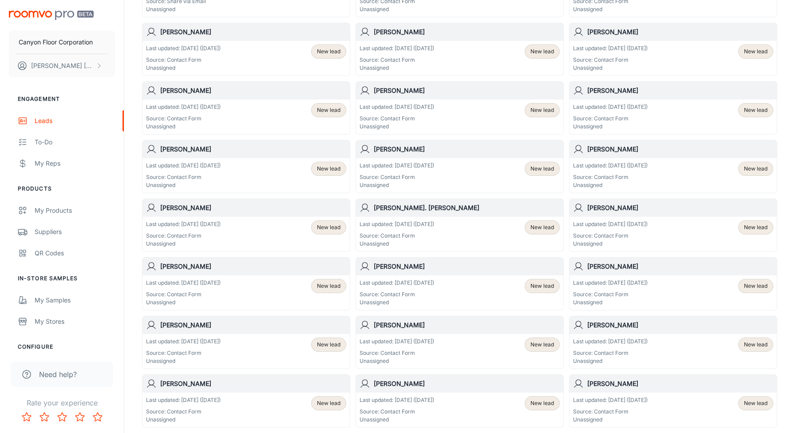
click at [410, 110] on p "Last updated: [DATE] ([DATE])" at bounding box center [397, 107] width 75 height 8
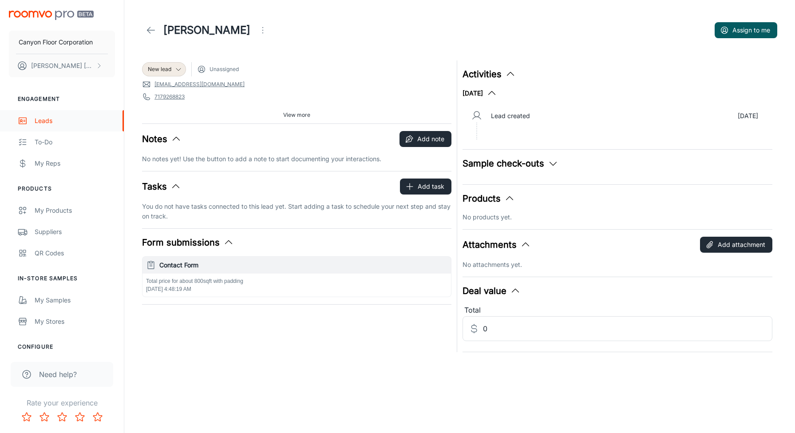
click at [40, 122] on div "Leads" at bounding box center [75, 121] width 80 height 10
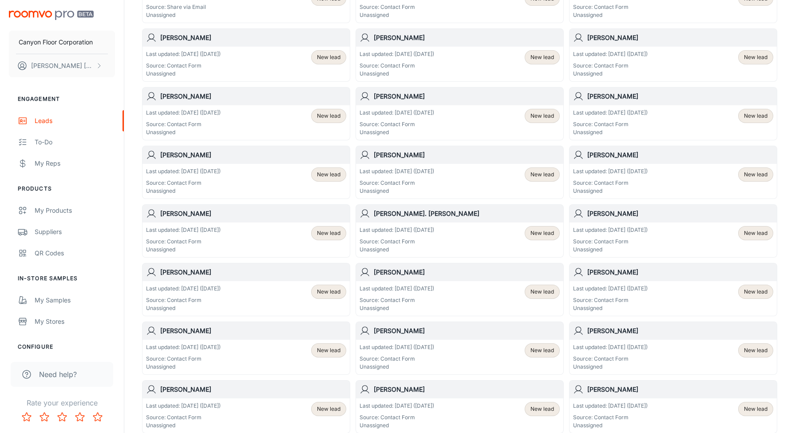
scroll to position [632, 0]
click at [615, 176] on div "Last updated: [DATE] ([DATE]) Source: Contact Form Unassigned" at bounding box center [610, 182] width 75 height 28
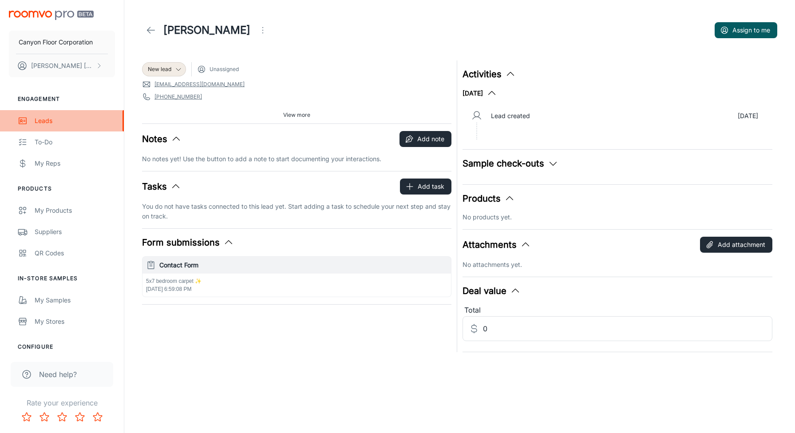
click at [42, 123] on div "Leads" at bounding box center [75, 121] width 80 height 10
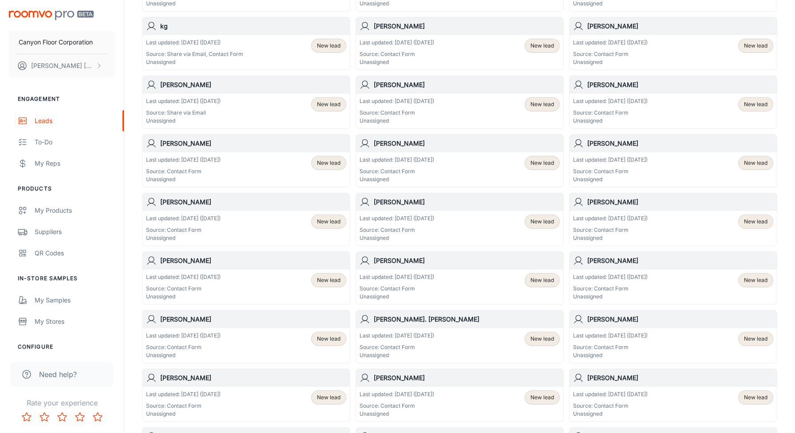
scroll to position [535, 0]
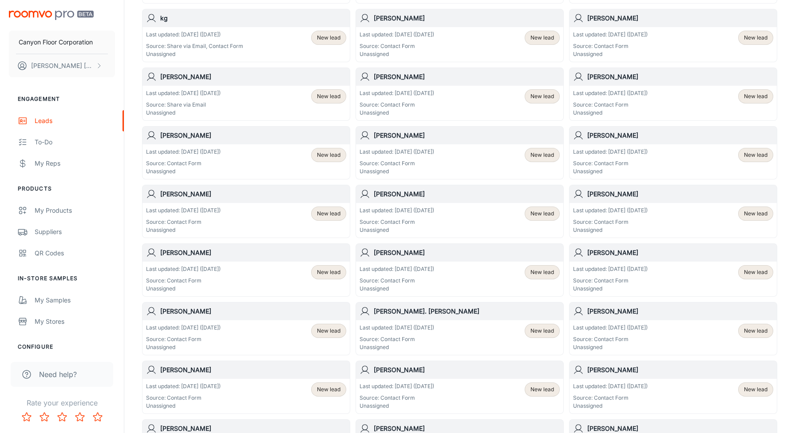
click at [397, 214] on p "Last updated: [DATE] ([DATE])" at bounding box center [397, 211] width 75 height 8
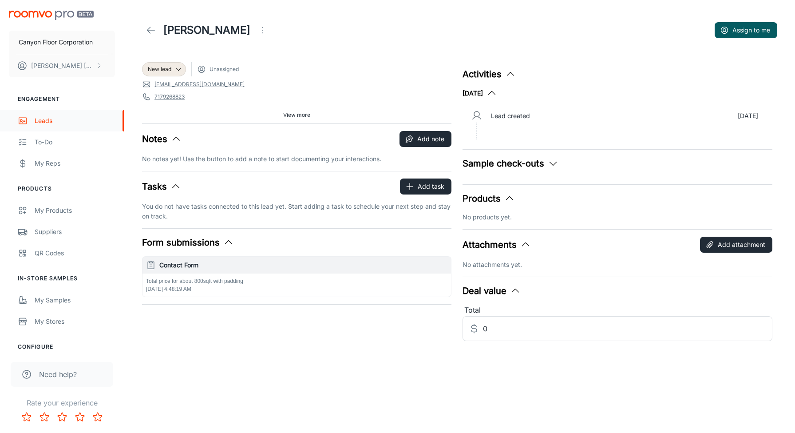
click at [40, 122] on div "Leads" at bounding box center [75, 121] width 80 height 10
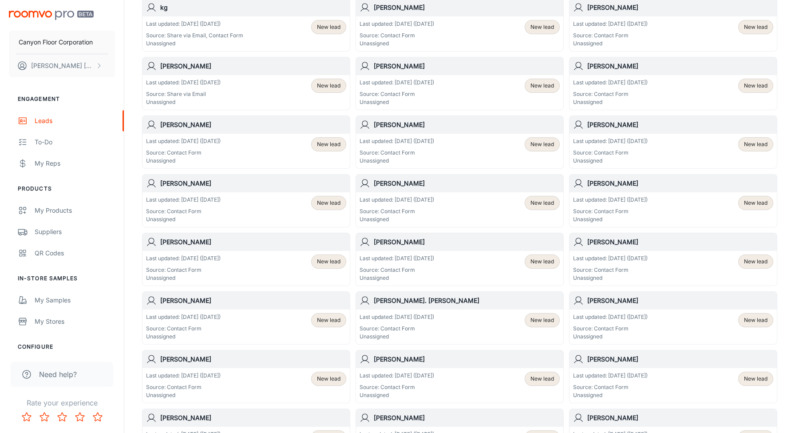
scroll to position [548, 0]
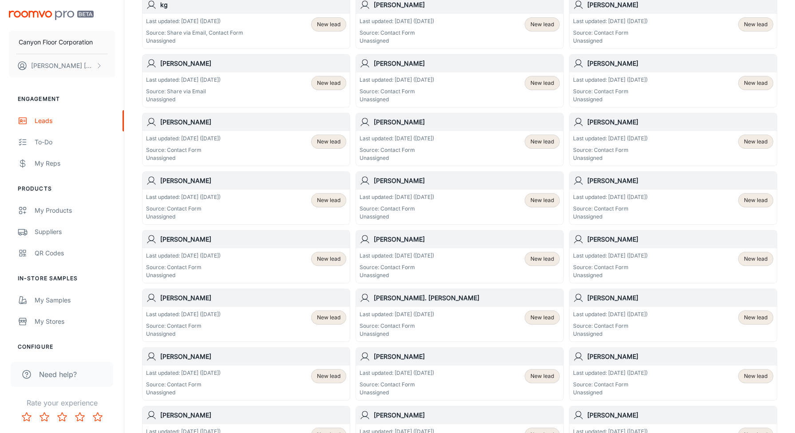
click at [198, 321] on div "Last updated: [DATE] ([DATE]) Source: Contact Form Unassigned" at bounding box center [183, 324] width 75 height 28
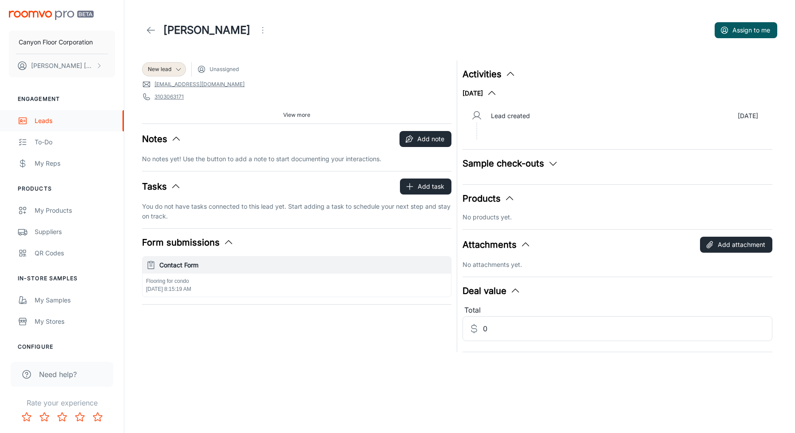
click at [40, 121] on div "Leads" at bounding box center [75, 121] width 80 height 10
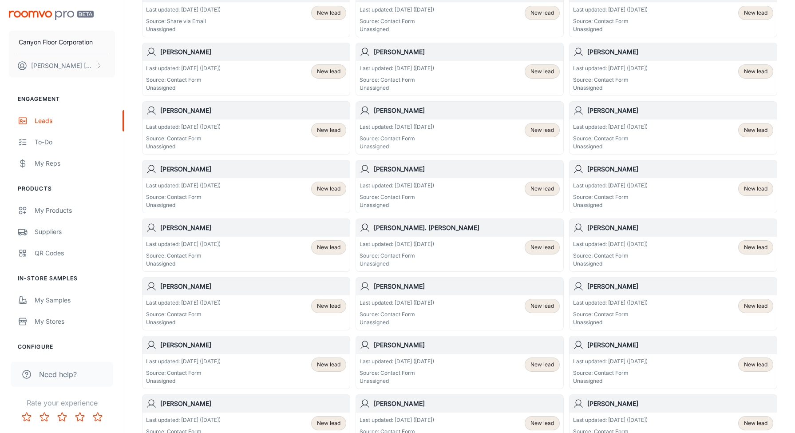
scroll to position [629, 0]
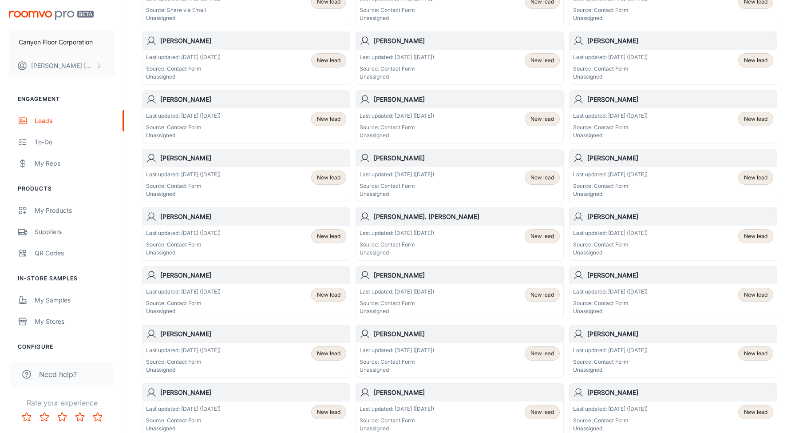
click at [206, 177] on p "Last updated: [DATE] ([DATE])" at bounding box center [183, 175] width 75 height 8
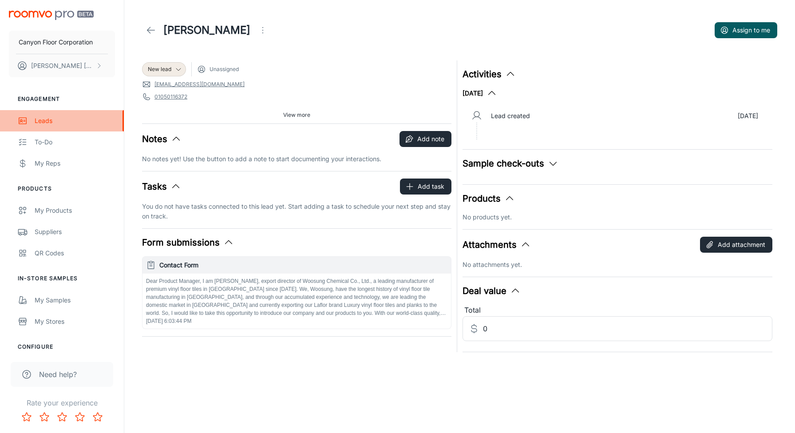
click at [48, 123] on div "Leads" at bounding box center [75, 121] width 80 height 10
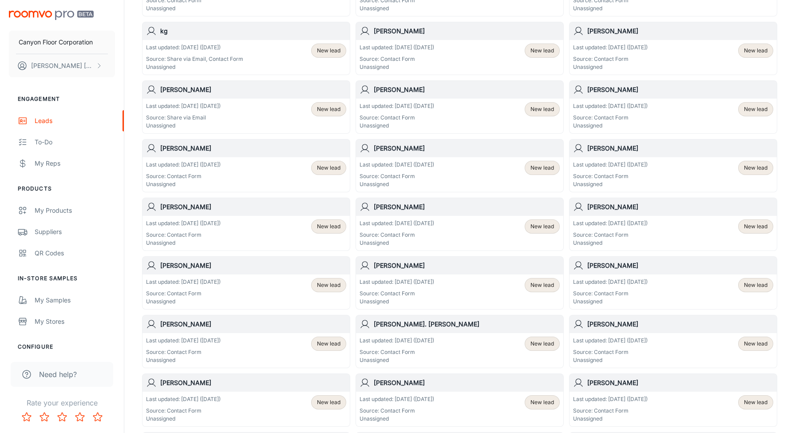
scroll to position [527, 0]
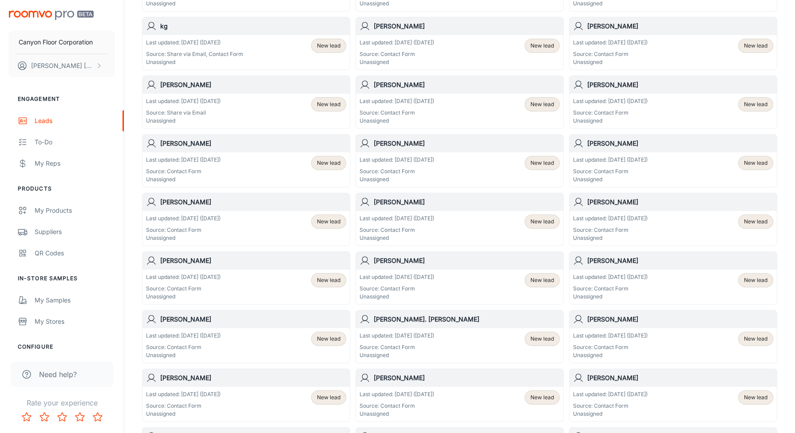
click at [611, 278] on p "Last updated: [DATE] ([DATE])" at bounding box center [610, 277] width 75 height 8
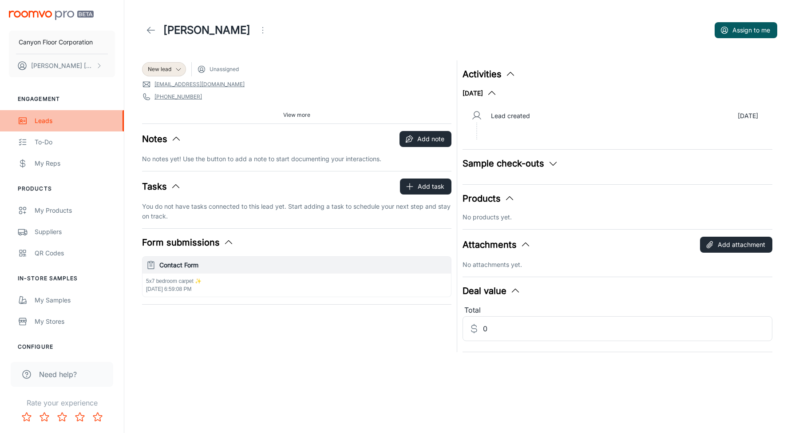
click at [44, 122] on div "Leads" at bounding box center [75, 121] width 80 height 10
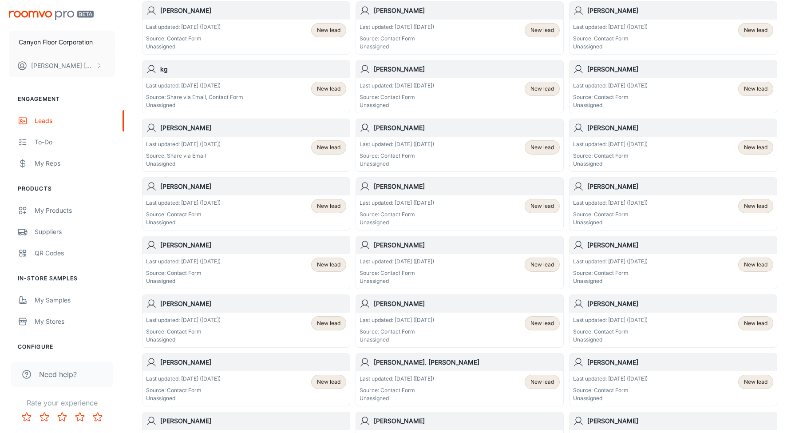
scroll to position [484, 0]
click at [401, 266] on div "Last updated: [DATE] ([DATE]) Source: Contact Form Unassigned" at bounding box center [397, 271] width 75 height 28
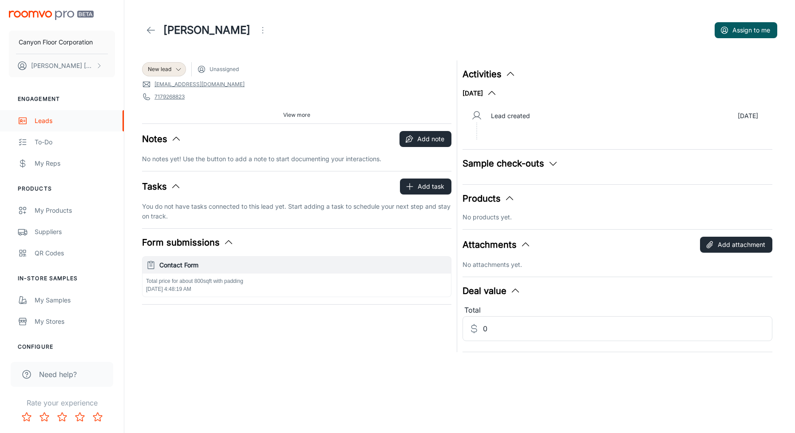
click at [42, 122] on div "Leads" at bounding box center [75, 121] width 80 height 10
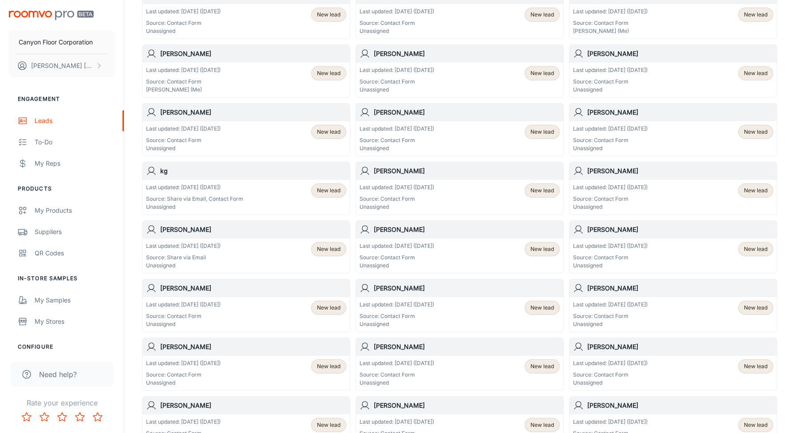
scroll to position [395, 0]
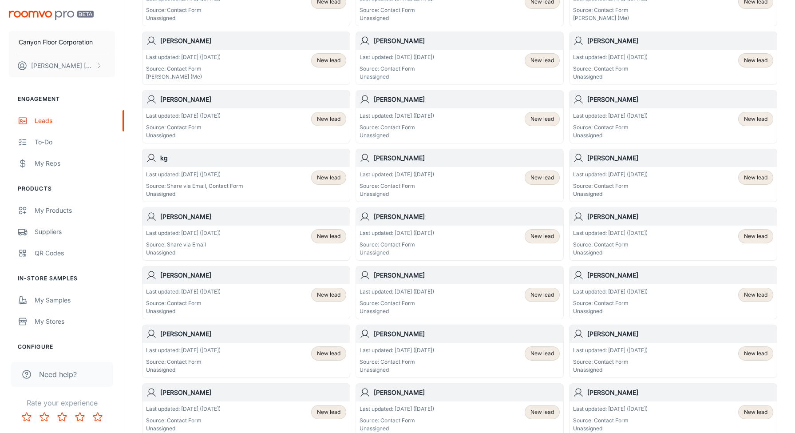
click at [209, 294] on p "Last updated: [DATE] ([DATE])" at bounding box center [183, 292] width 75 height 8
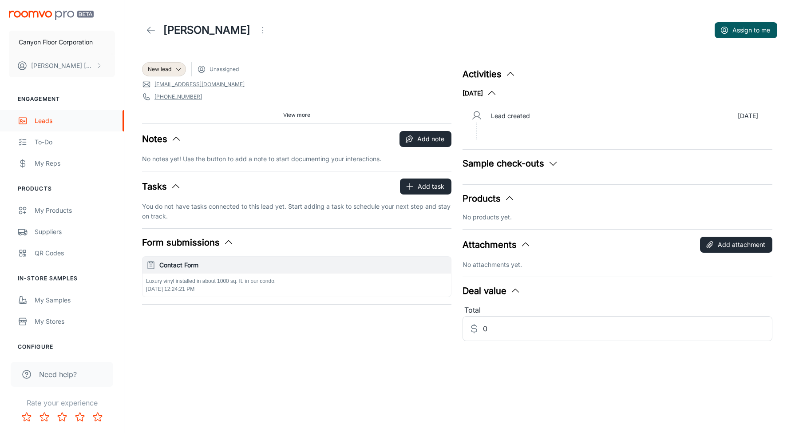
click at [41, 121] on div "Leads" at bounding box center [75, 121] width 80 height 10
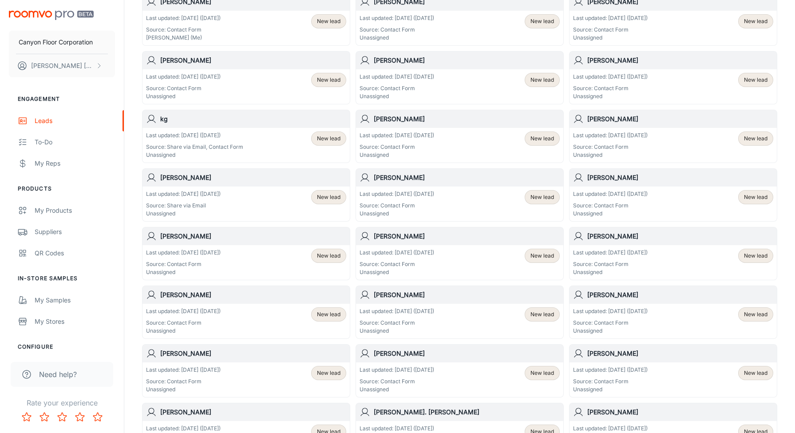
scroll to position [449, 0]
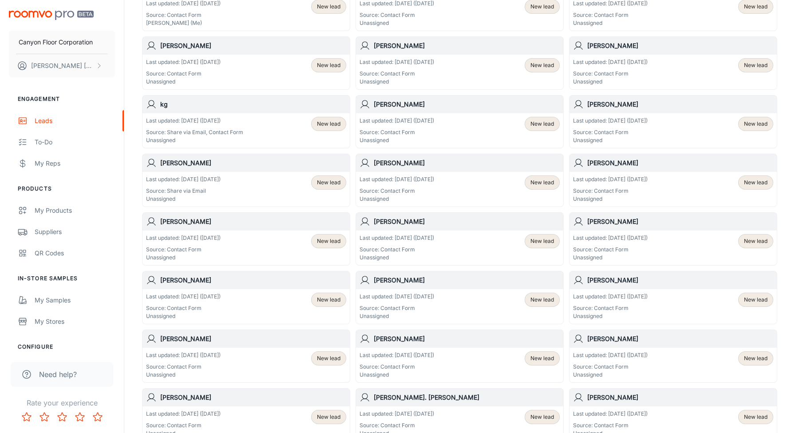
click at [426, 239] on p "Last updated: [DATE] ([DATE])" at bounding box center [397, 238] width 75 height 8
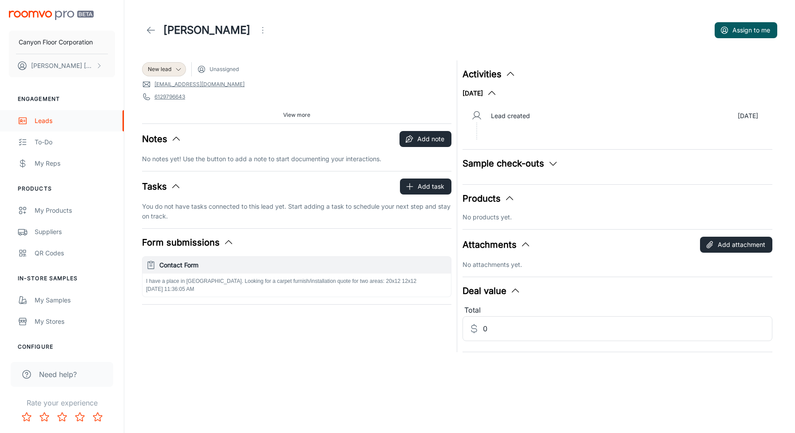
click at [42, 122] on div "Leads" at bounding box center [75, 121] width 80 height 10
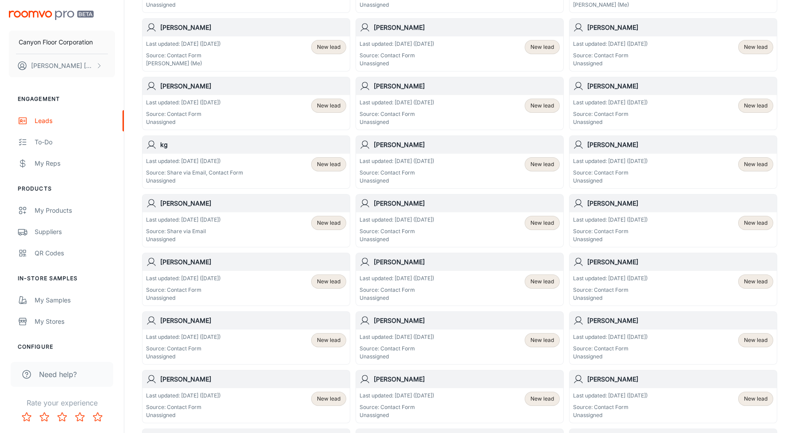
scroll to position [413, 0]
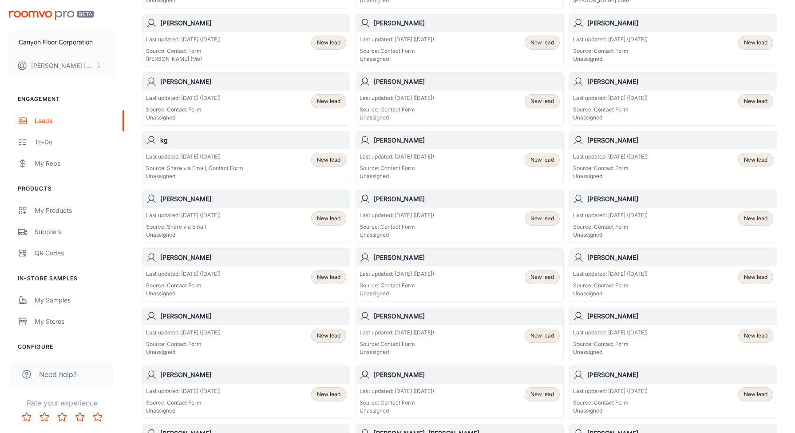
click at [613, 275] on p "Last updated: [DATE] ([DATE])" at bounding box center [610, 274] width 75 height 8
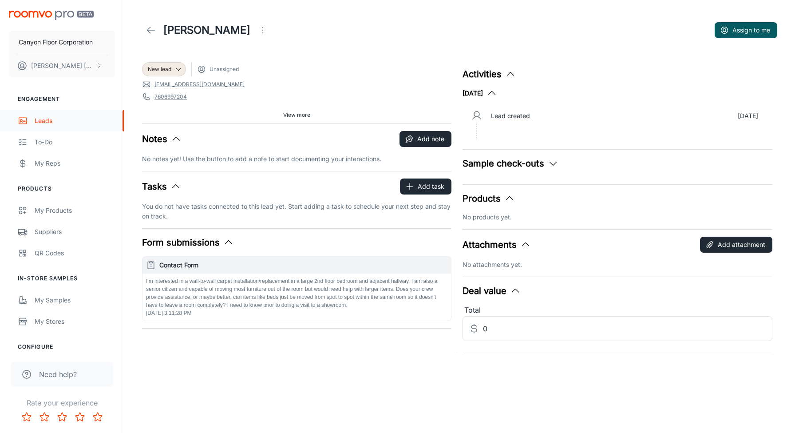
click at [40, 119] on div "Leads" at bounding box center [75, 121] width 80 height 10
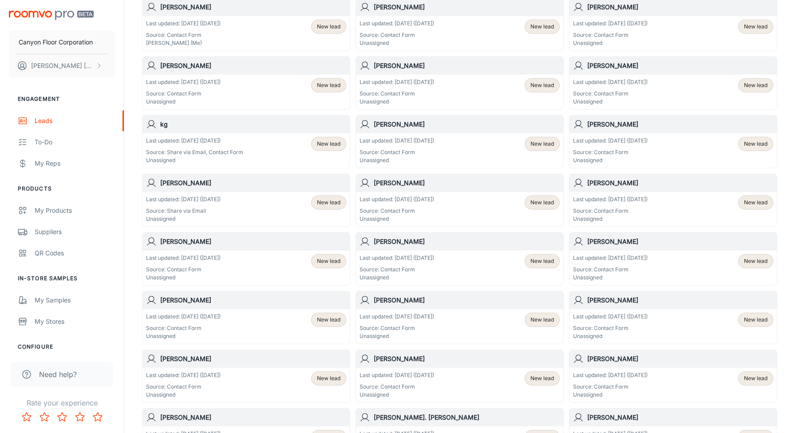
scroll to position [431, 0]
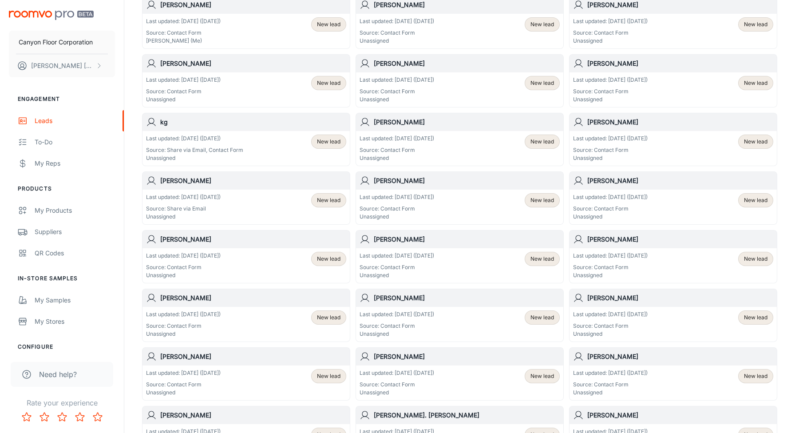
click at [395, 260] on div "Last updated: [DATE] ([DATE]) Source: Contact Form Unassigned" at bounding box center [397, 266] width 75 height 28
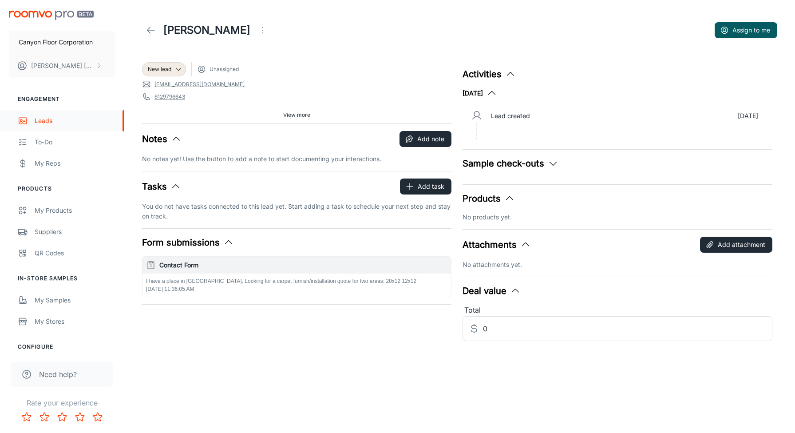
click at [38, 123] on div "Leads" at bounding box center [75, 121] width 80 height 10
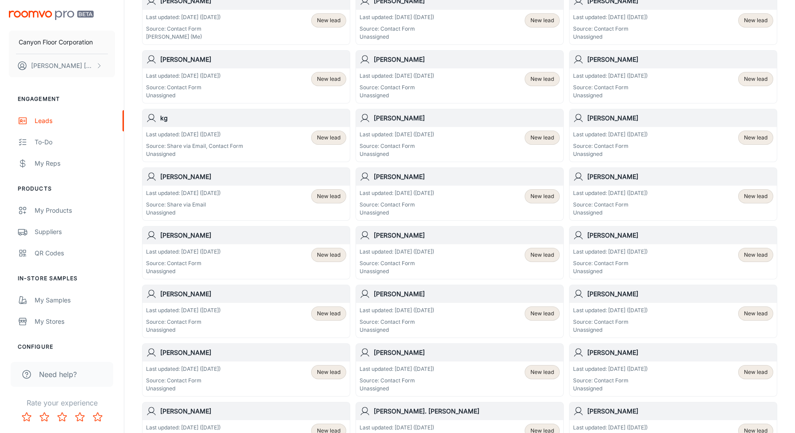
scroll to position [436, 0]
click at [594, 249] on p "Last updated: [DATE] ([DATE])" at bounding box center [610, 251] width 75 height 8
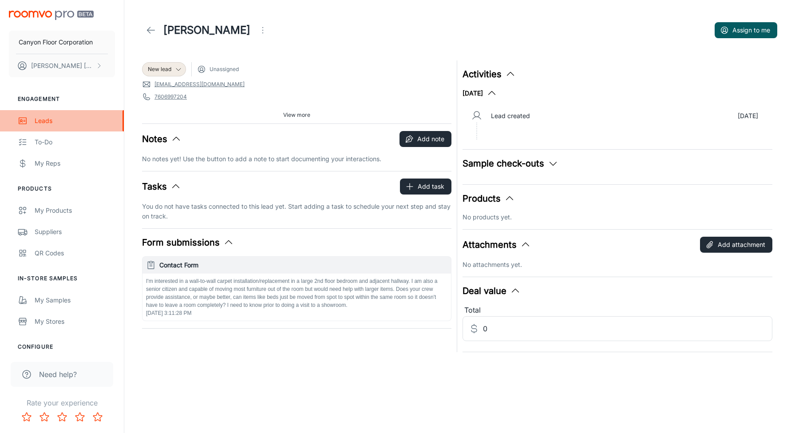
click at [40, 121] on div "Leads" at bounding box center [75, 121] width 80 height 10
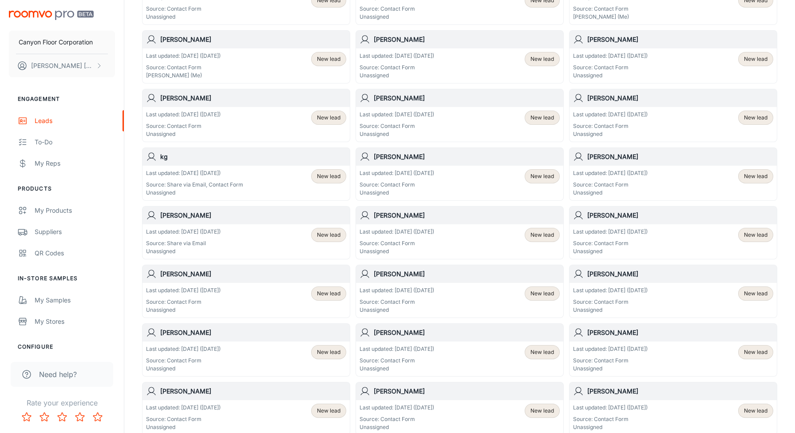
scroll to position [402, 0]
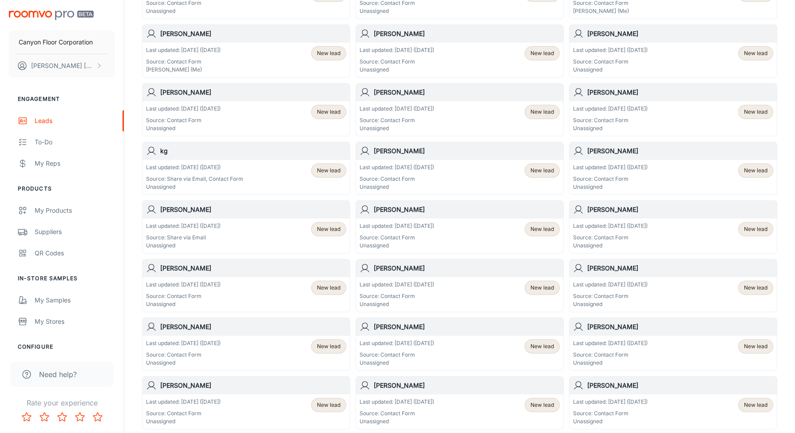
click at [405, 286] on p "Last updated: [DATE] ([DATE])" at bounding box center [397, 285] width 75 height 8
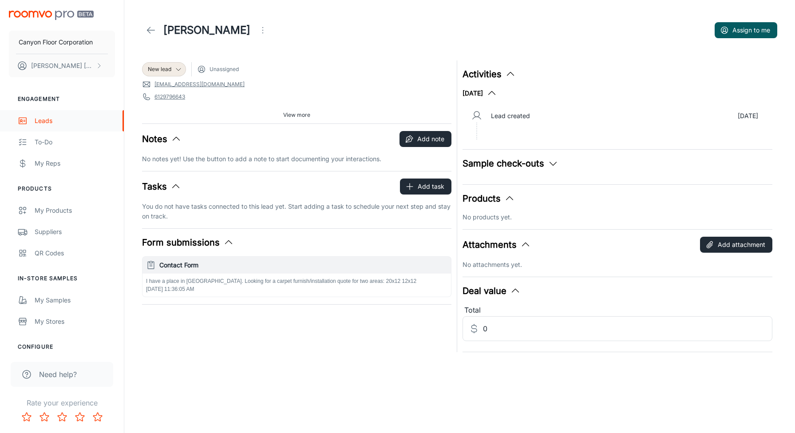
click at [44, 122] on div "Leads" at bounding box center [75, 121] width 80 height 10
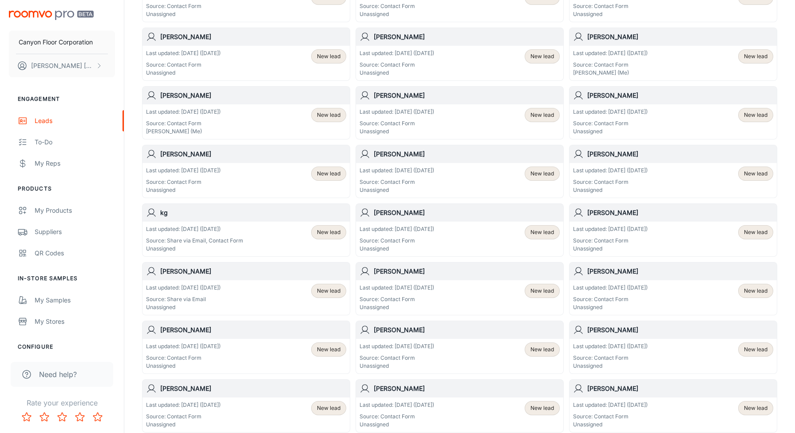
scroll to position [368, 0]
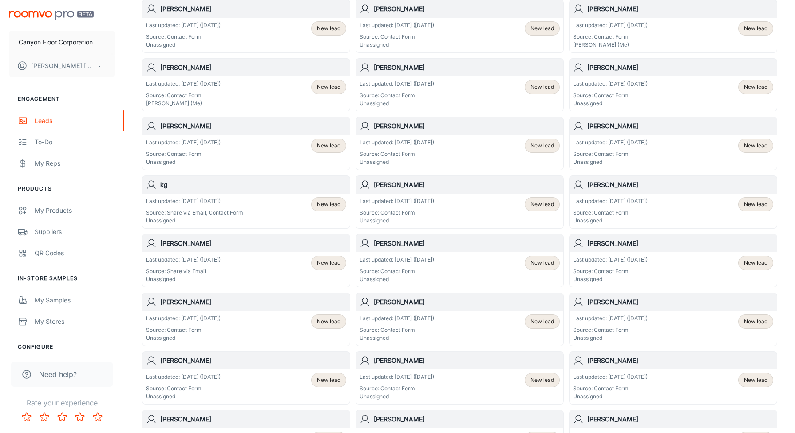
click at [193, 315] on p "Last updated: [DATE] ([DATE])" at bounding box center [183, 318] width 75 height 8
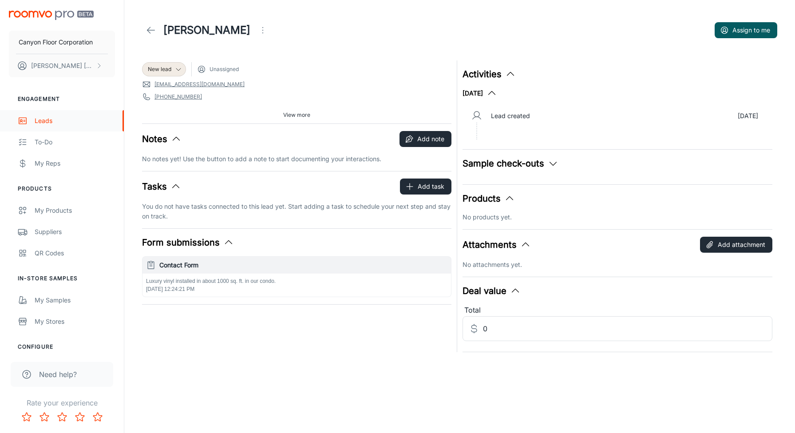
click at [39, 119] on div "Leads" at bounding box center [75, 121] width 80 height 10
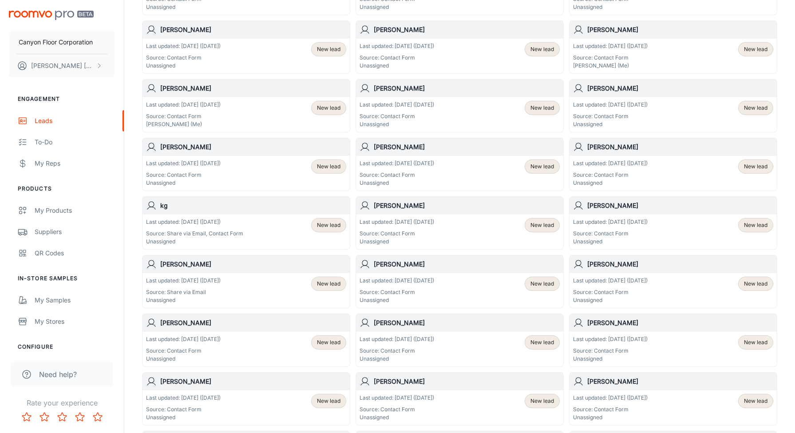
scroll to position [362, 0]
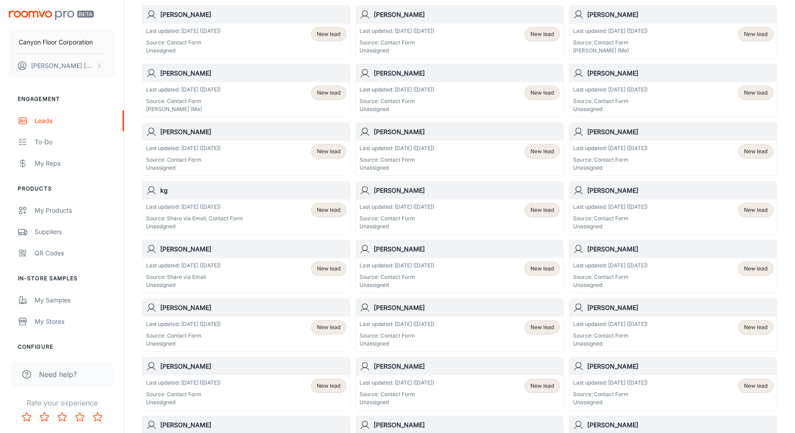
click at [194, 319] on div "Last updated: [DATE] ([DATE]) Source: Contact Form Unassigned New lead" at bounding box center [246, 334] width 207 height 35
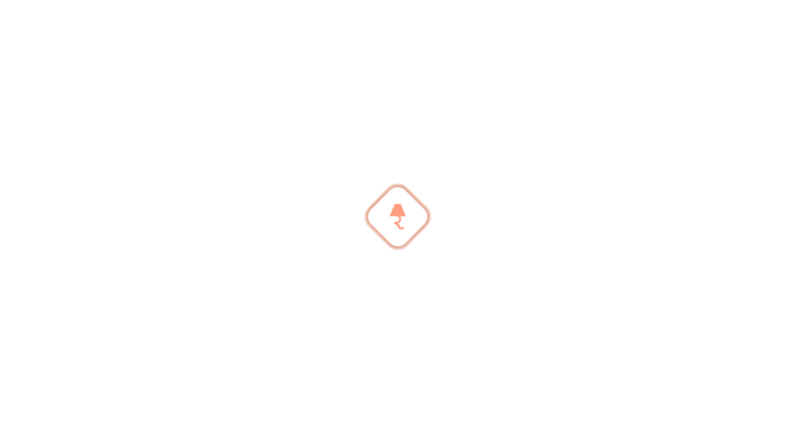
scroll to position [367, 0]
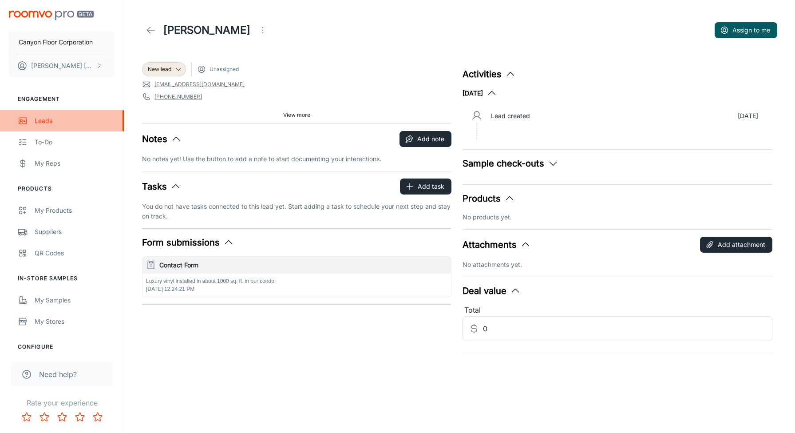
click at [37, 122] on div "Leads" at bounding box center [75, 121] width 80 height 10
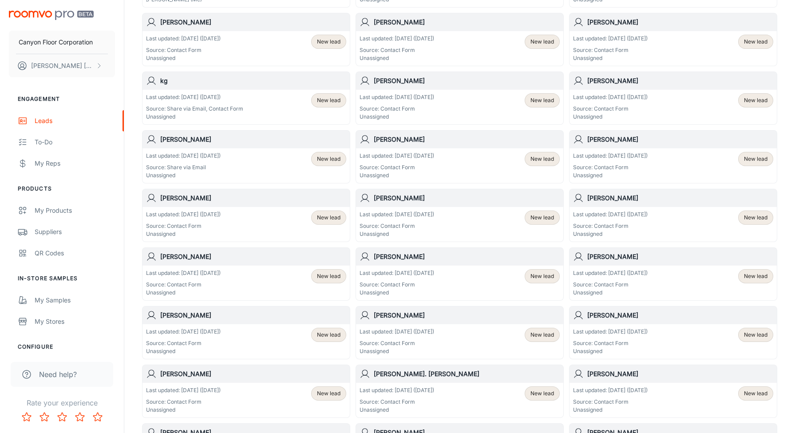
scroll to position [472, 0]
click at [399, 155] on p "Last updated: [DATE] ([DATE])" at bounding box center [397, 156] width 75 height 8
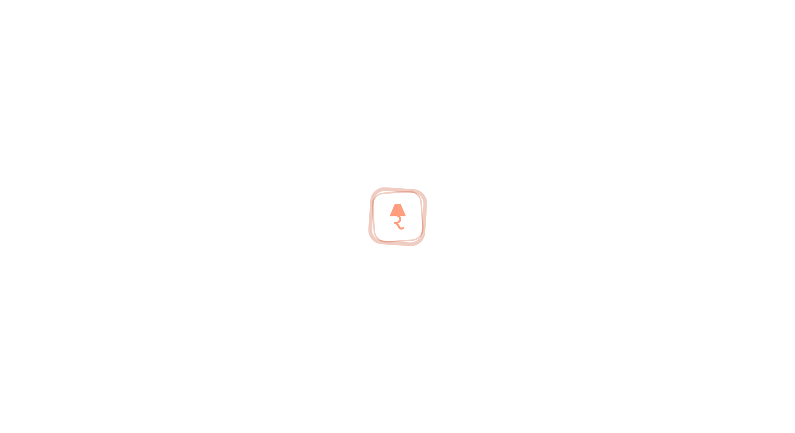
scroll to position [461, 0]
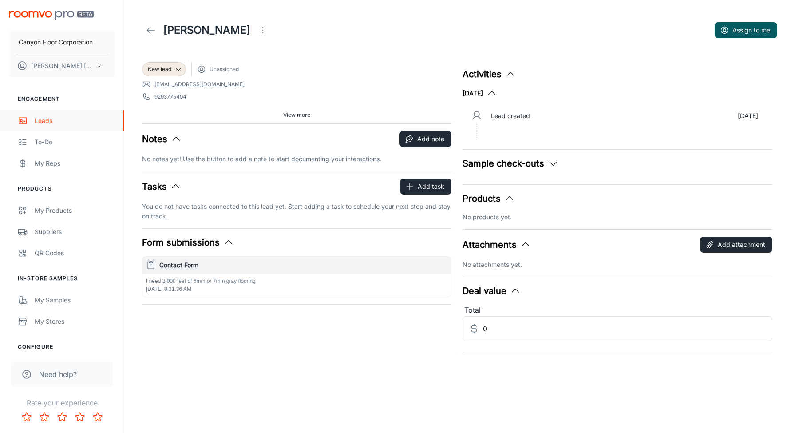
click at [41, 121] on div "Leads" at bounding box center [75, 121] width 80 height 10
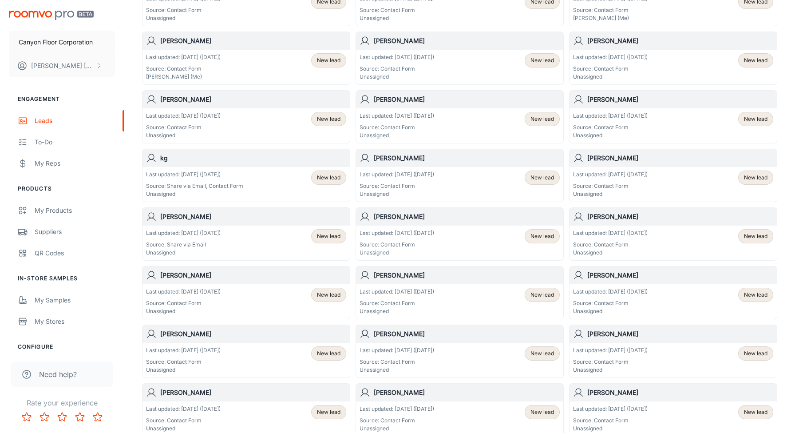
scroll to position [404, 0]
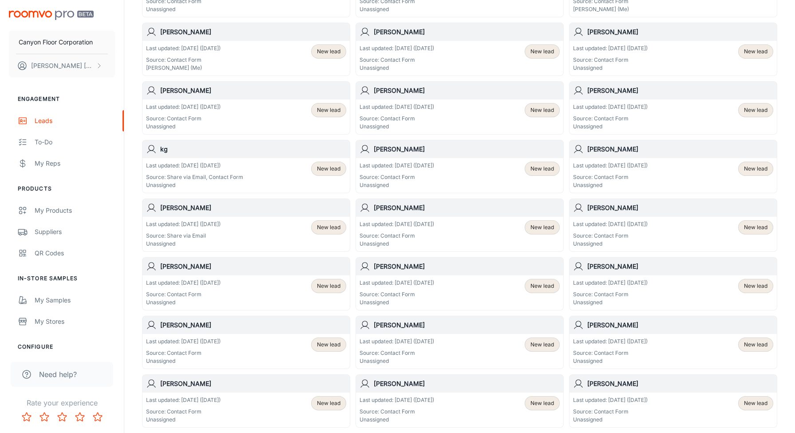
click at [610, 171] on div "Last updated: [DATE] ([DATE]) Source: Contact Form Unassigned" at bounding box center [610, 176] width 75 height 28
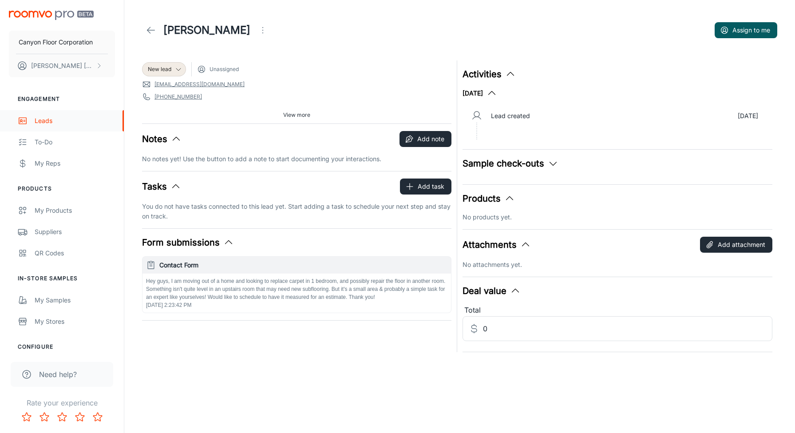
click at [41, 122] on div "Leads" at bounding box center [75, 121] width 80 height 10
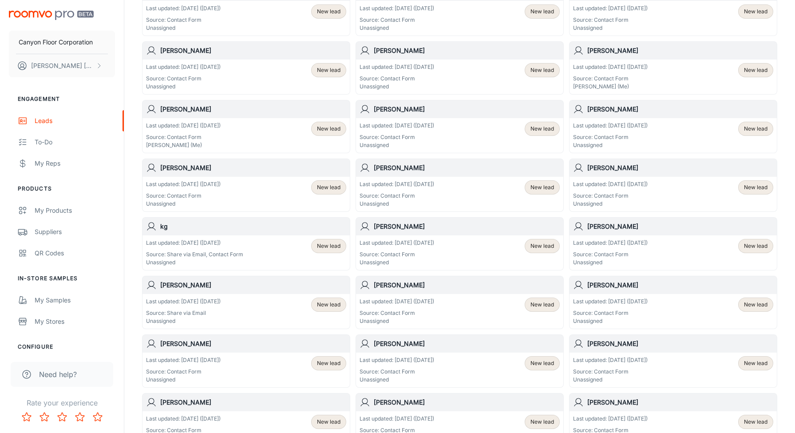
scroll to position [327, 0]
click at [398, 238] on div "Last updated: [DATE] ([DATE]) Source: Contact Form Unassigned New lead" at bounding box center [459, 252] width 207 height 35
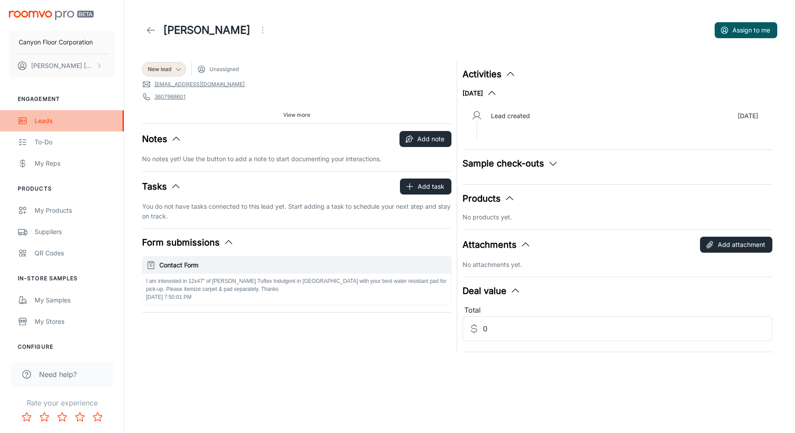
click at [40, 120] on div "Leads" at bounding box center [75, 121] width 80 height 10
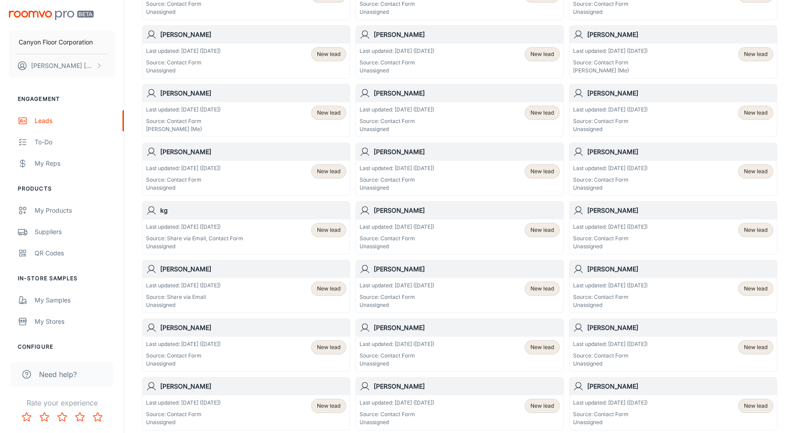
scroll to position [339, 0]
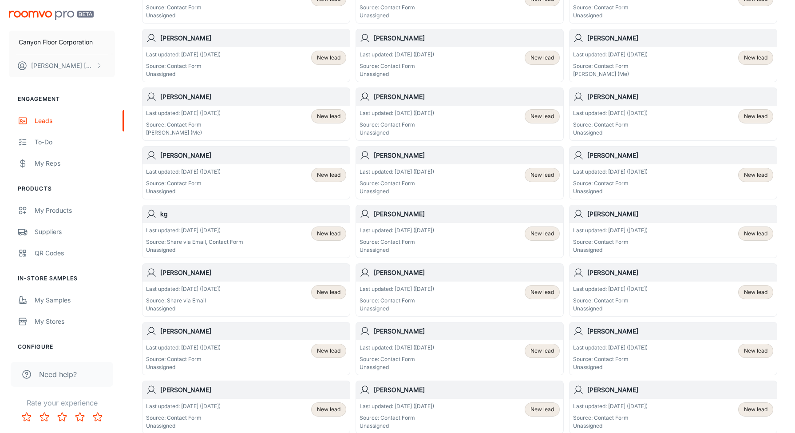
click at [399, 233] on p "Last updated: [DATE] ([DATE])" at bounding box center [397, 231] width 75 height 8
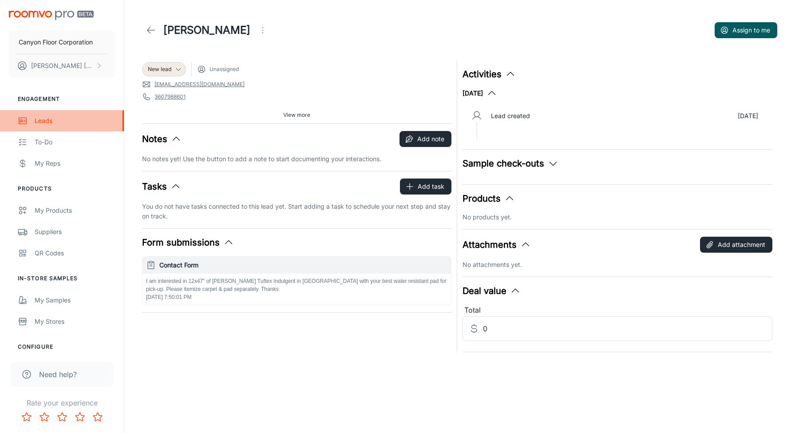
click at [41, 123] on div "Leads" at bounding box center [75, 121] width 80 height 10
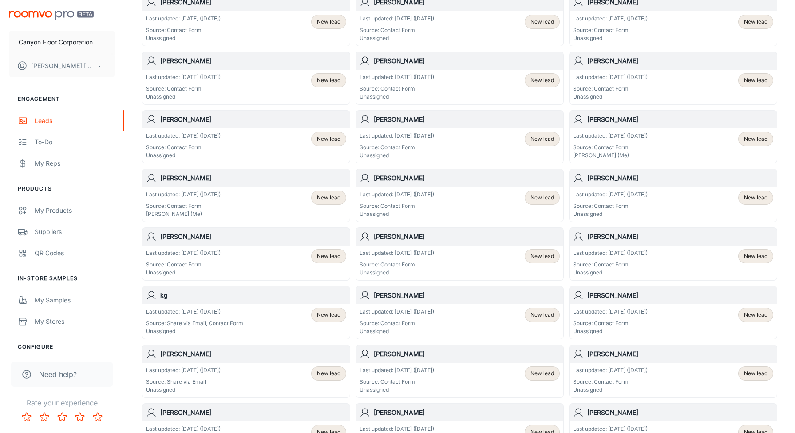
scroll to position [280, 0]
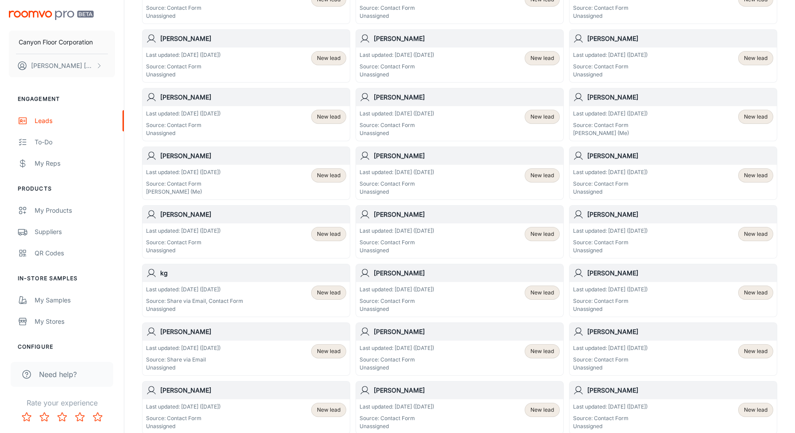
click at [184, 291] on p "Last updated: [DATE] ([DATE])" at bounding box center [194, 290] width 97 height 8
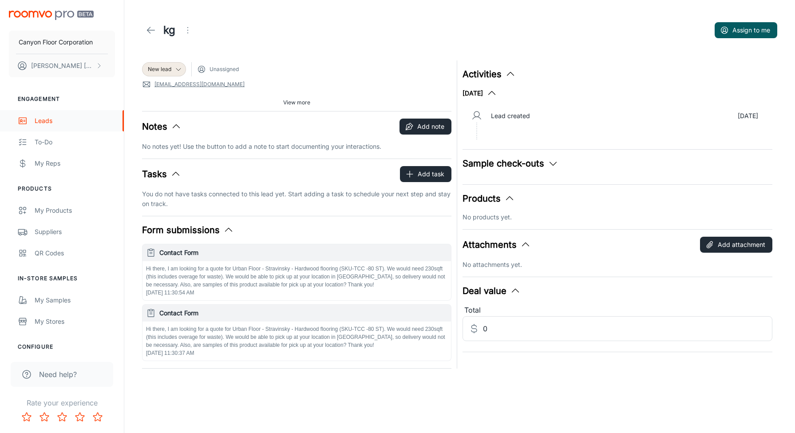
click at [40, 121] on div "Leads" at bounding box center [75, 121] width 80 height 10
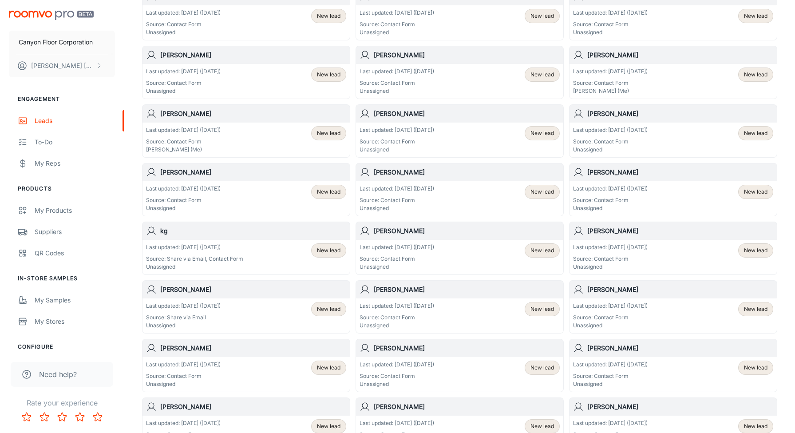
scroll to position [326, 0]
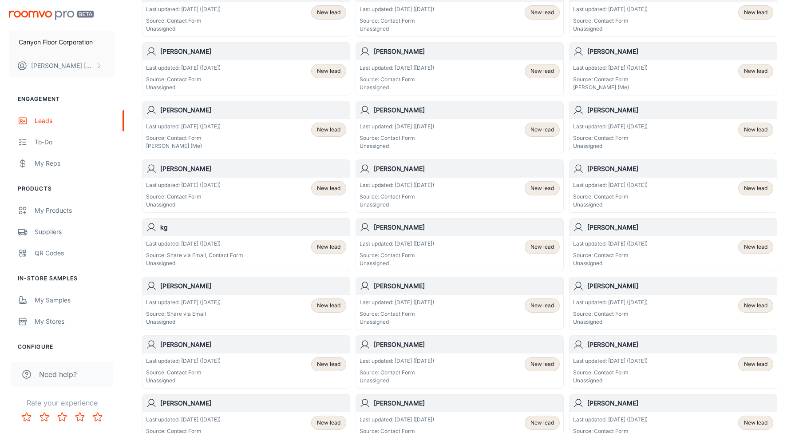
click at [391, 184] on p "Last updated: [DATE] ([DATE])" at bounding box center [397, 185] width 75 height 8
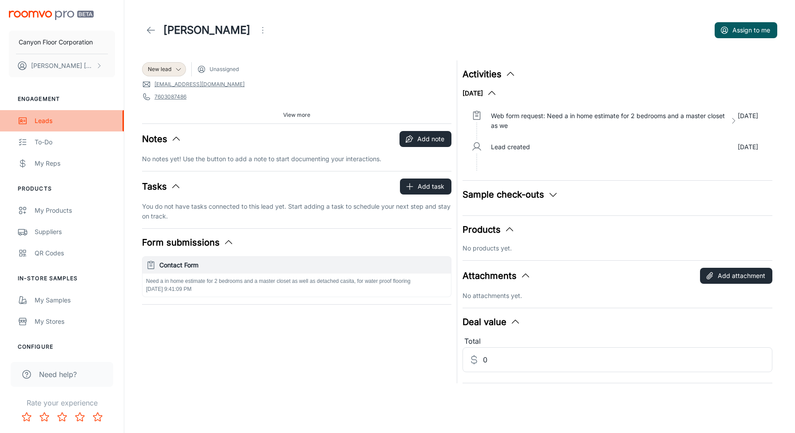
click at [41, 120] on div "Leads" at bounding box center [75, 121] width 80 height 10
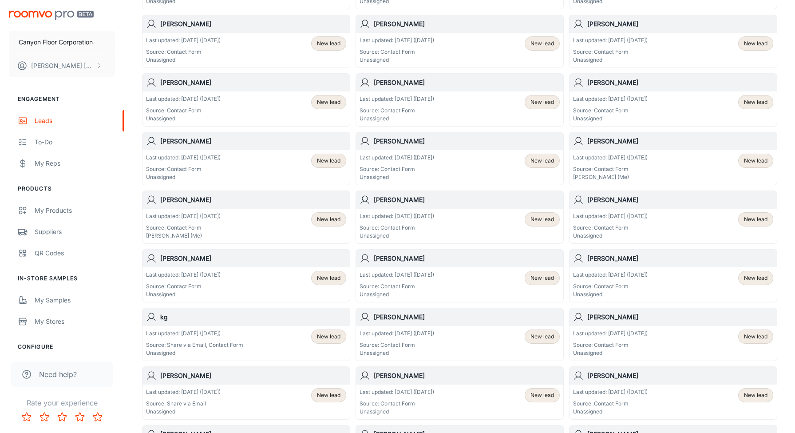
scroll to position [255, 0]
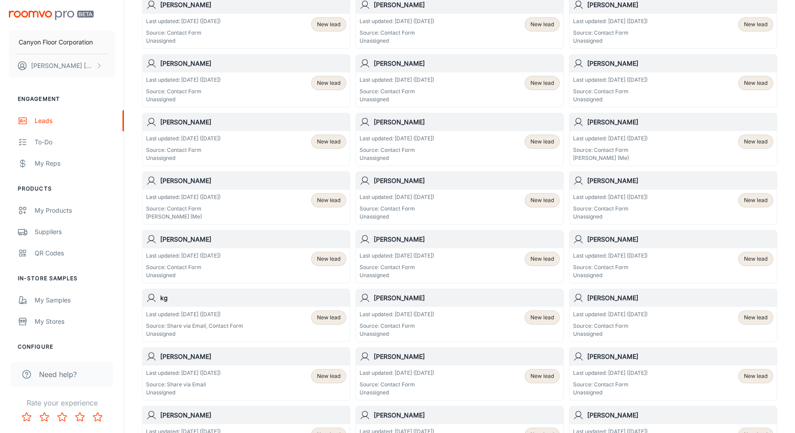
click at [612, 259] on p "Last updated: [DATE] ([DATE])" at bounding box center [610, 256] width 75 height 8
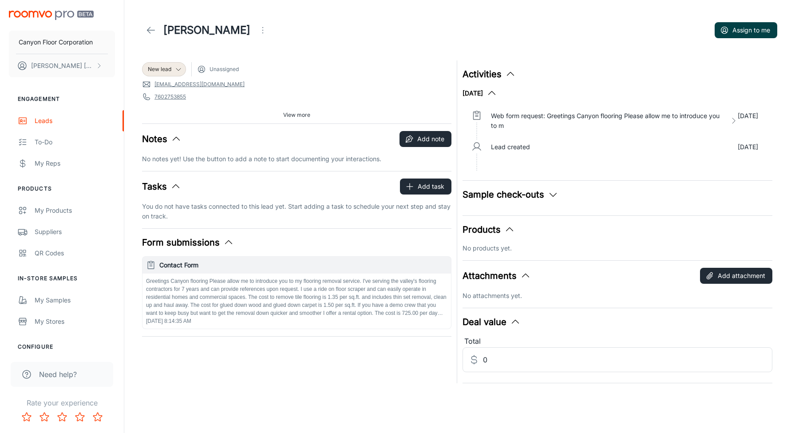
click at [740, 32] on button "Assign to me" at bounding box center [746, 30] width 63 height 16
